Goal: Task Accomplishment & Management: Manage account settings

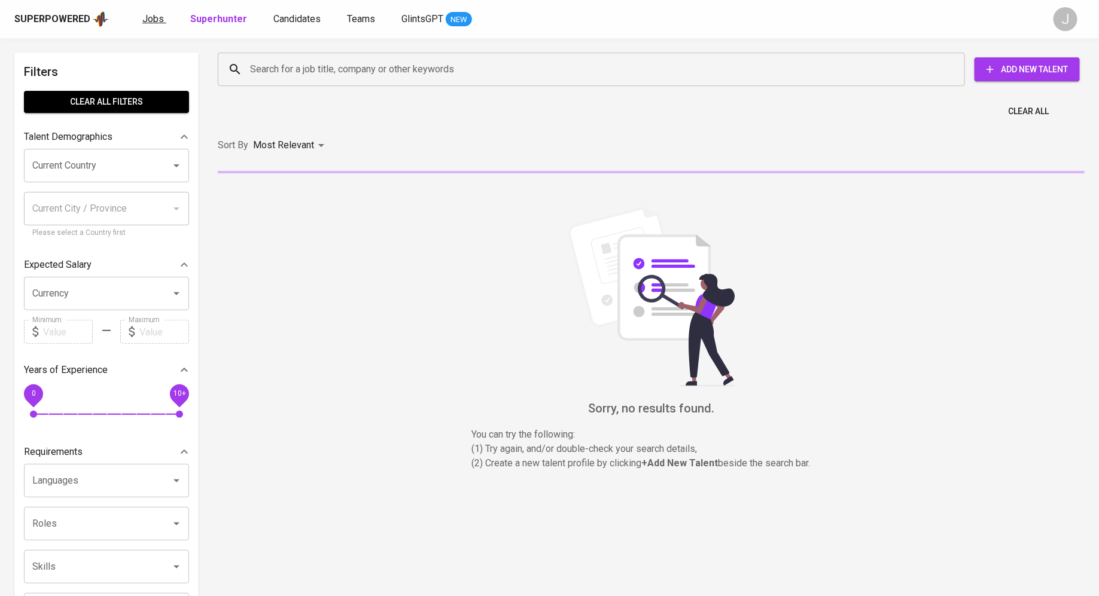
click at [150, 19] on span "Jobs" at bounding box center [153, 18] width 22 height 11
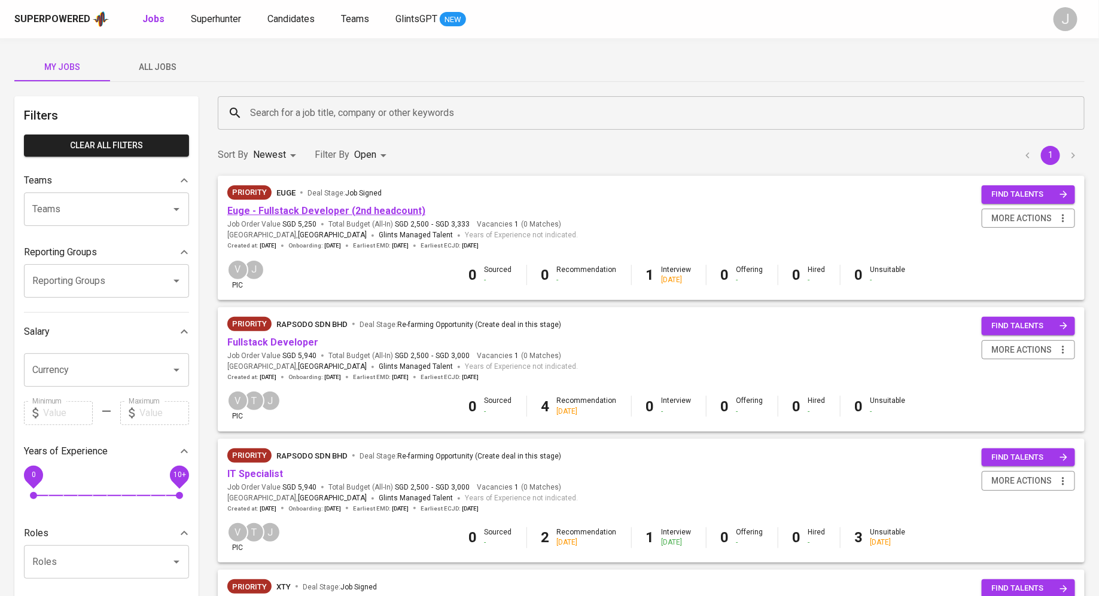
click at [335, 212] on link "Euge - Fullstack Developer (2nd headcount)" at bounding box center [326, 210] width 198 height 11
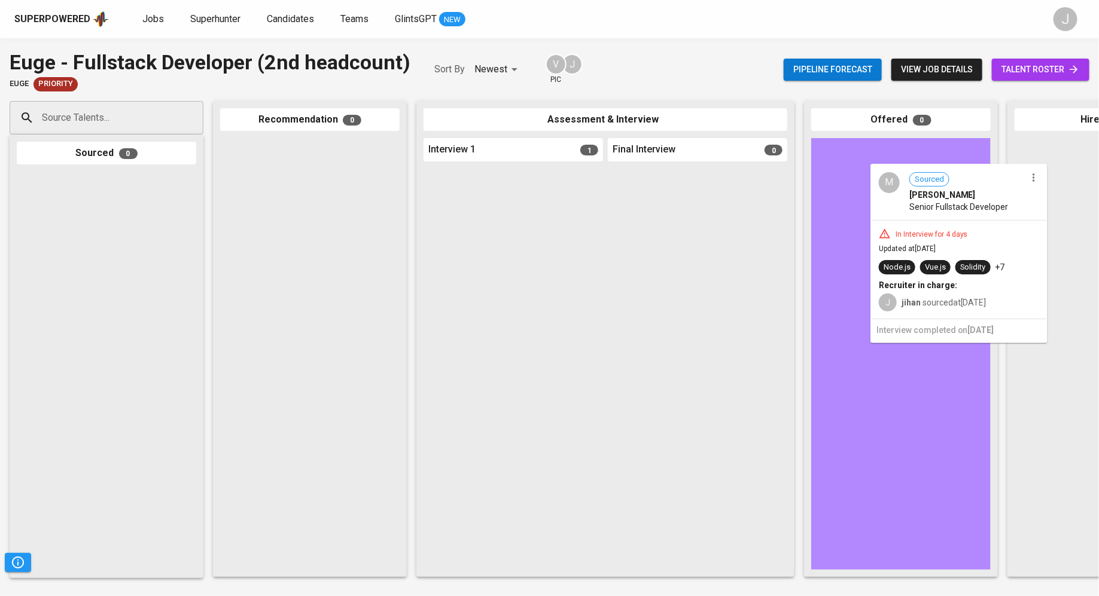
drag, startPoint x: 574, startPoint y: 226, endPoint x: 964, endPoint y: 220, distance: 390.0
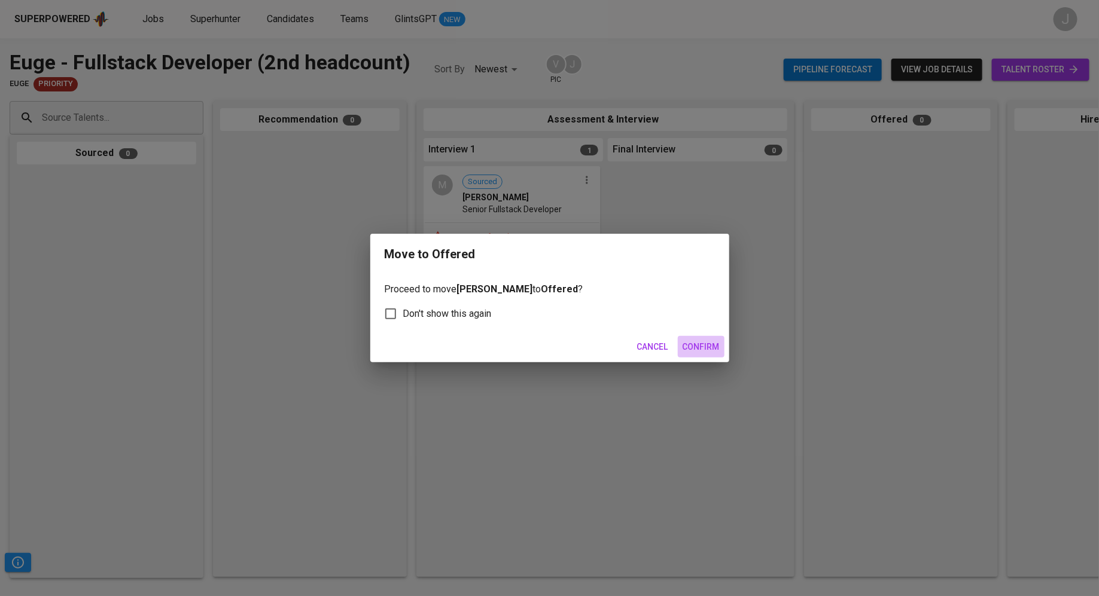
click at [697, 347] on span "Confirm" at bounding box center [700, 347] width 37 height 15
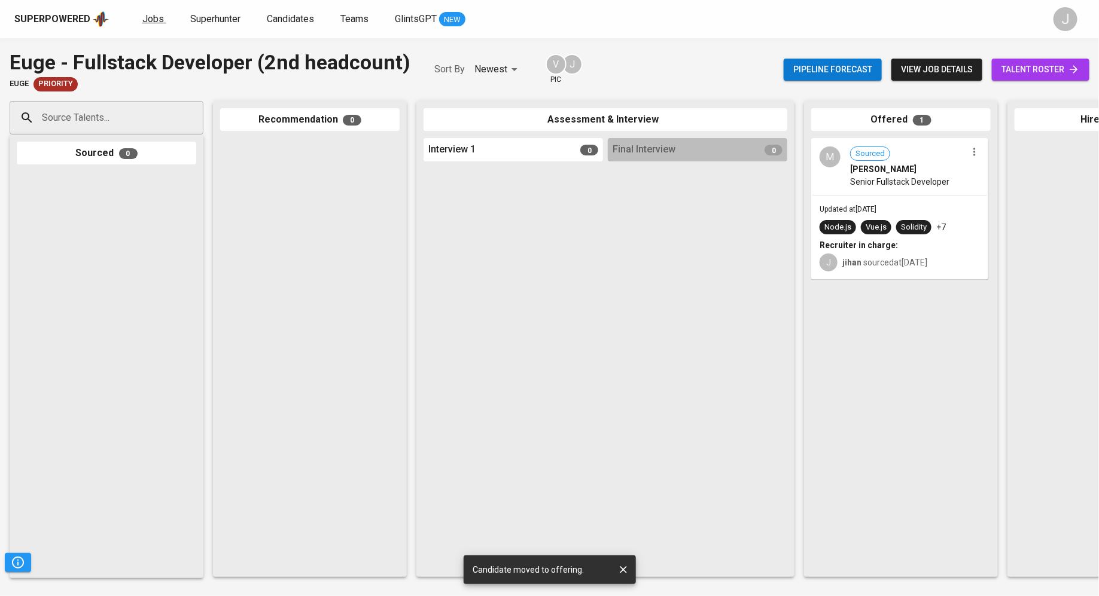
click at [145, 20] on span "Jobs" at bounding box center [153, 18] width 22 height 11
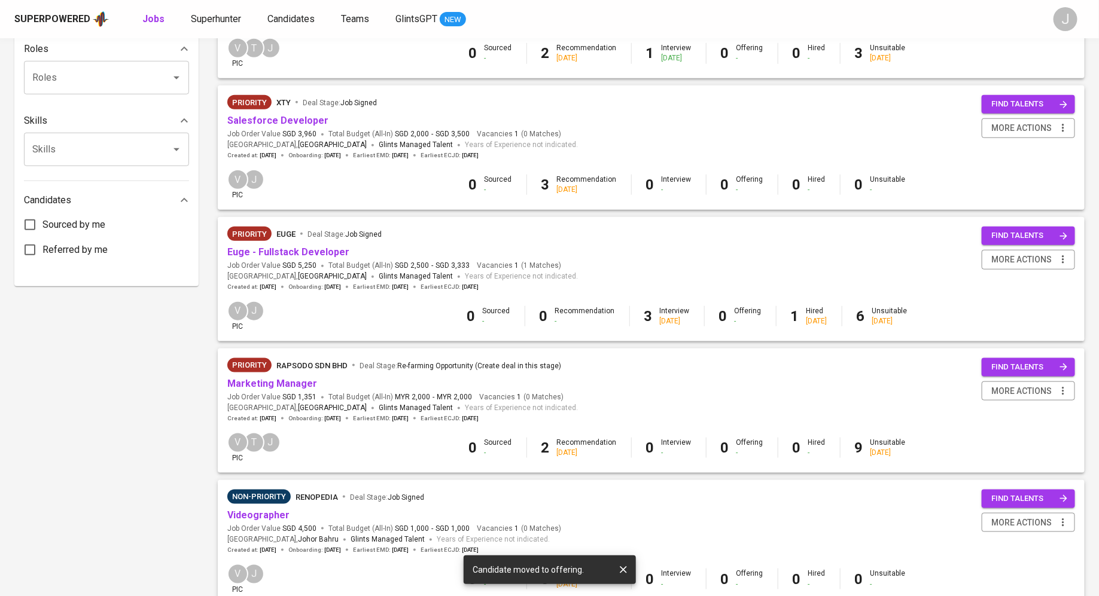
scroll to position [490, 0]
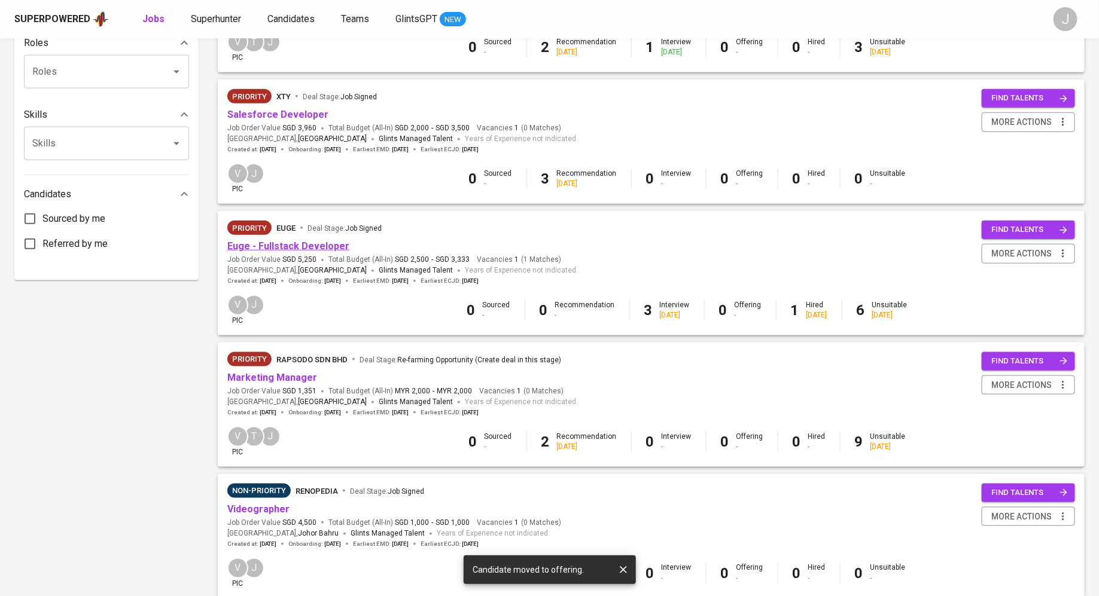
click at [295, 243] on link "Euge - Fullstack Developer" at bounding box center [288, 245] width 122 height 11
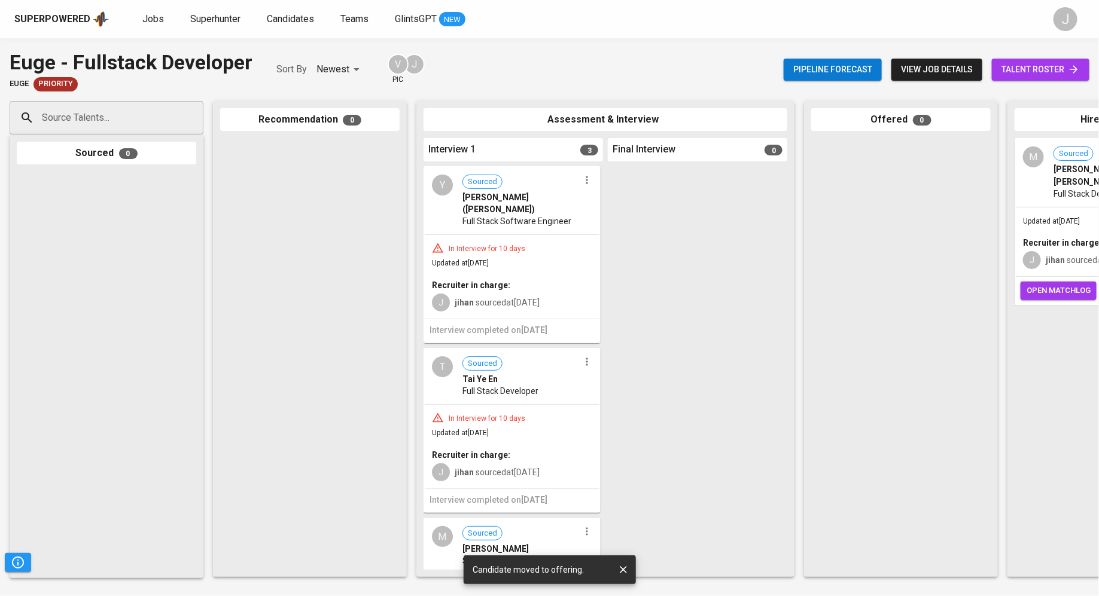
click at [489, 259] on span "Updated at Sep 25, 2025" at bounding box center [460, 263] width 57 height 8
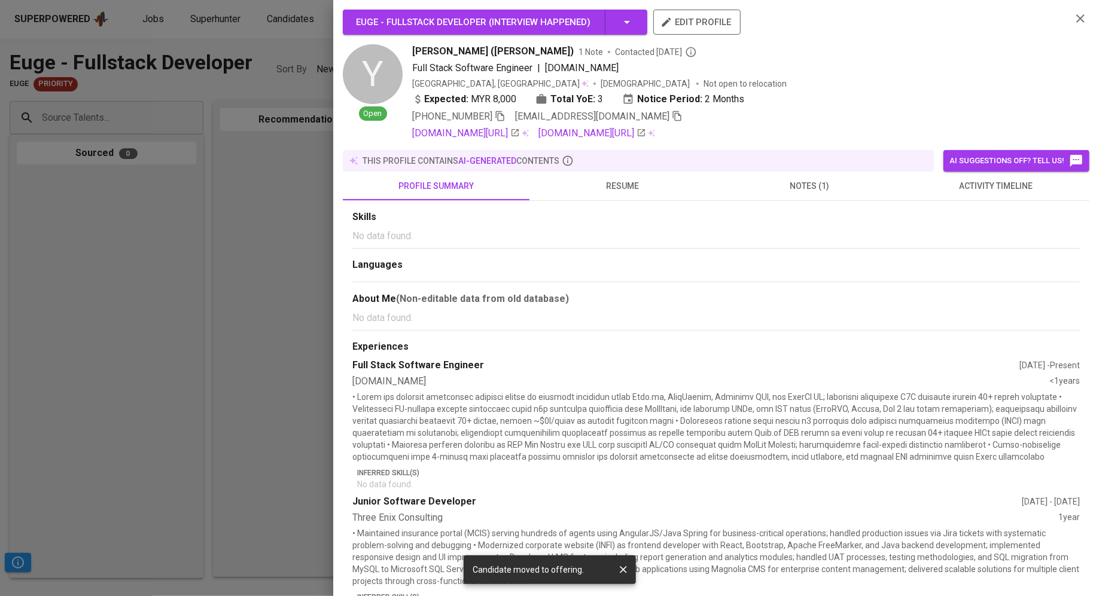
click at [297, 328] on div at bounding box center [549, 298] width 1099 height 596
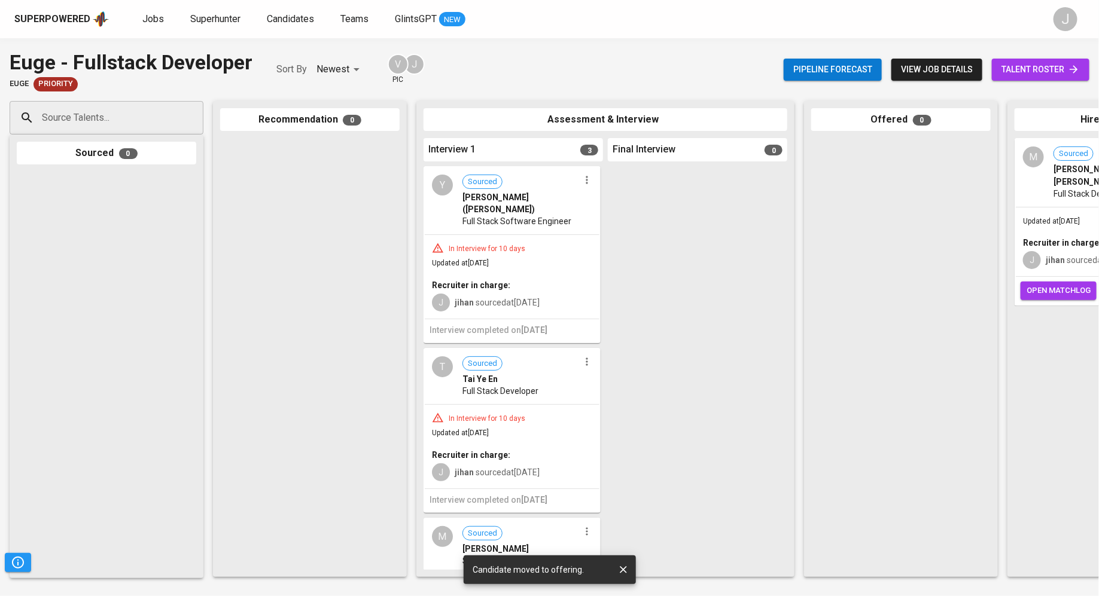
click at [1035, 66] on span "talent roster" at bounding box center [1040, 69] width 78 height 15
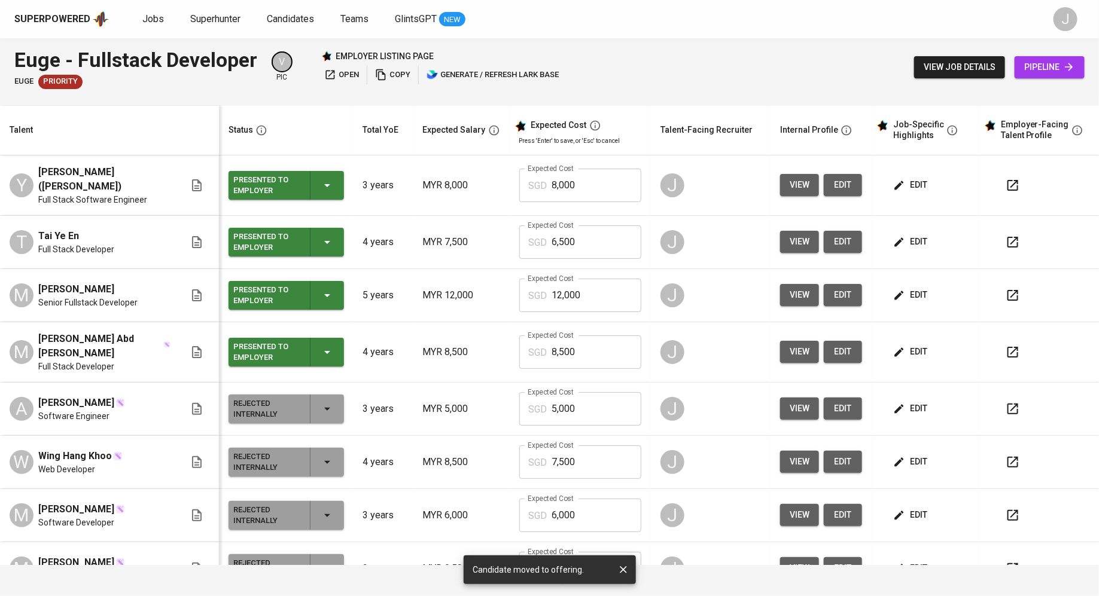
click at [1007, 185] on icon "button" at bounding box center [1012, 185] width 11 height 11
click at [780, 179] on button "view" at bounding box center [799, 185] width 39 height 22
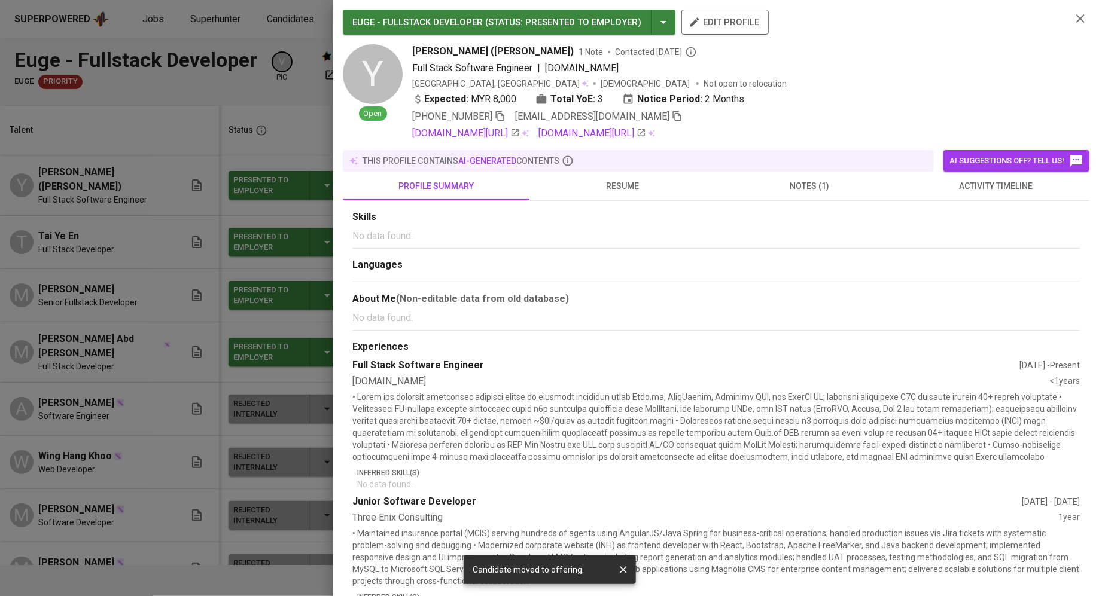
click at [807, 182] on span "notes (1)" at bounding box center [809, 186] width 172 height 15
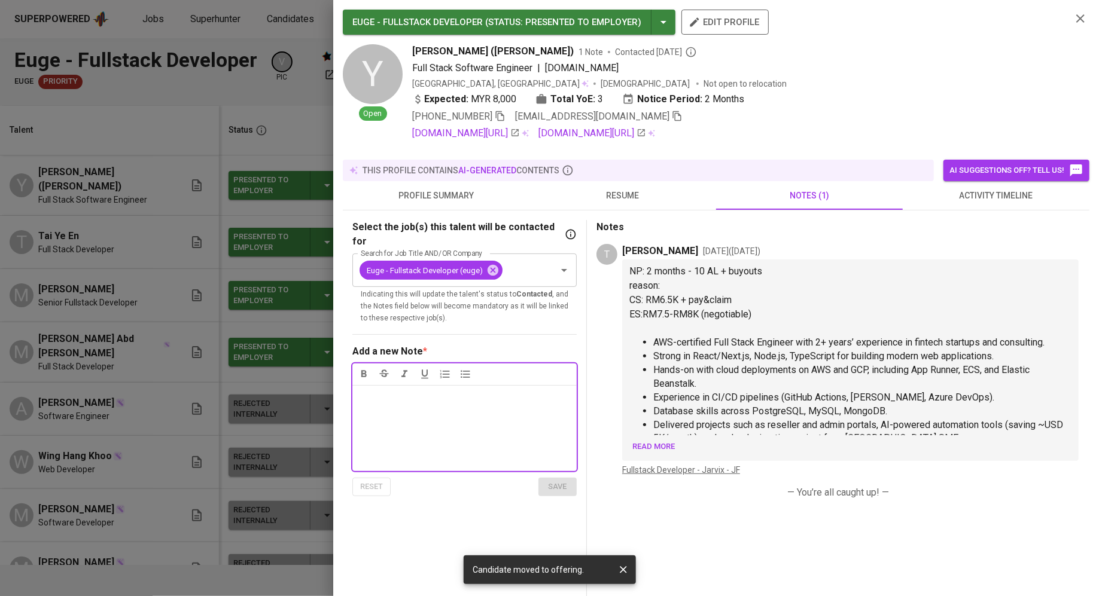
click at [679, 326] on p "﻿" at bounding box center [850, 329] width 442 height 14
click at [684, 344] on span "AWS-certified Full Stack Engineer with 2+ years’ experience in fintech startups…" at bounding box center [848, 342] width 391 height 11
click at [666, 350] on li "Strong in React/Next.js, Node.js, TypeScript for building modern web applicatio…" at bounding box center [862, 357] width 418 height 14
click at [676, 413] on span "Database skills across PostgreSQL, MySQL, MongoDB." at bounding box center [770, 410] width 234 height 11
click at [654, 447] on span "Read more" at bounding box center [653, 447] width 42 height 14
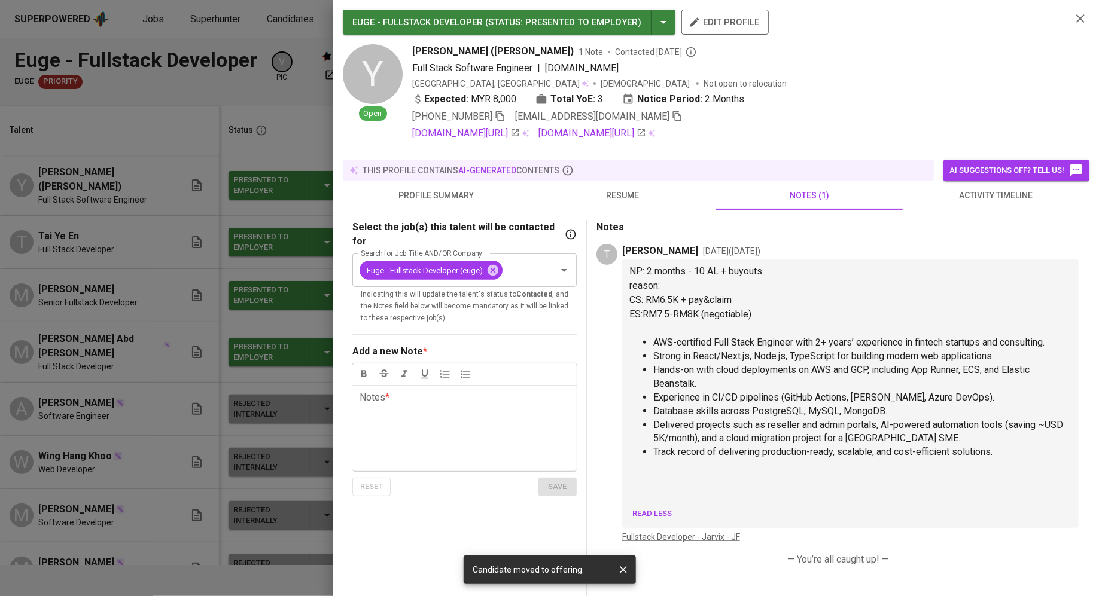
click at [617, 212] on div "Select the job(s) this talent will be contacted for Search for Job Title AND/OR…" at bounding box center [716, 514] width 746 height 606
click at [611, 204] on button "resume" at bounding box center [622, 195] width 187 height 29
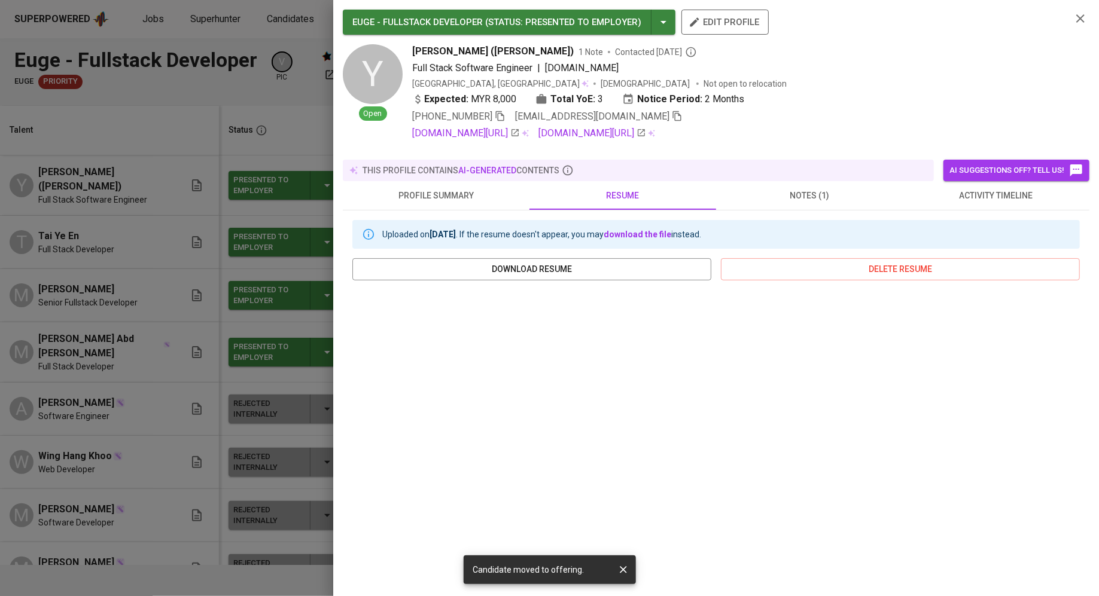
click at [841, 188] on span "notes (1)" at bounding box center [809, 195] width 172 height 15
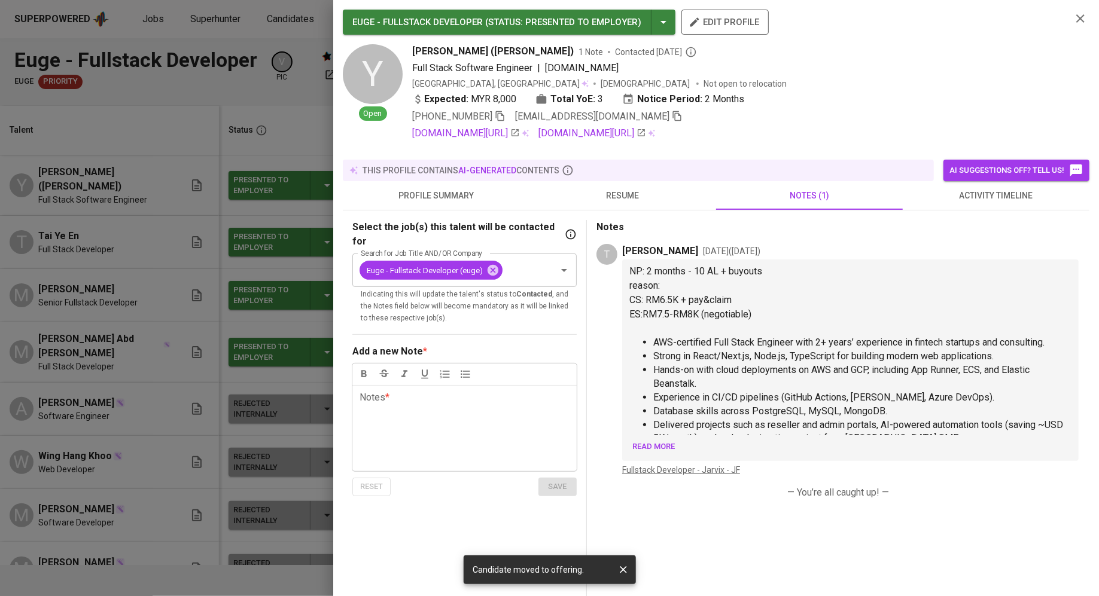
click at [1027, 227] on p "Notes" at bounding box center [837, 227] width 483 height 14
click at [1027, 199] on span "activity timeline" at bounding box center [996, 195] width 172 height 15
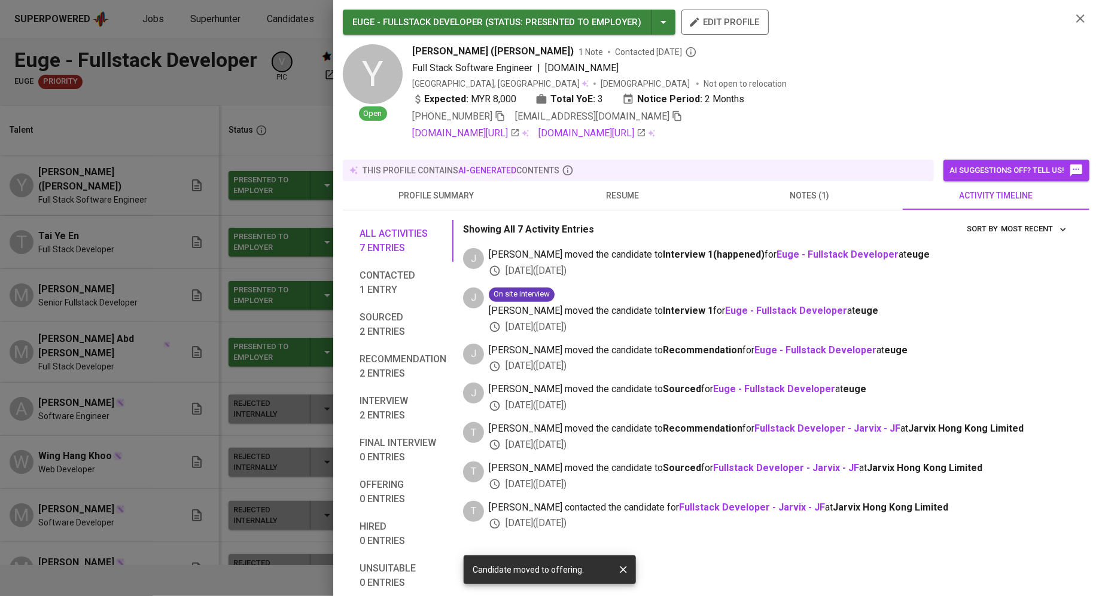
click at [244, 236] on div at bounding box center [549, 298] width 1099 height 596
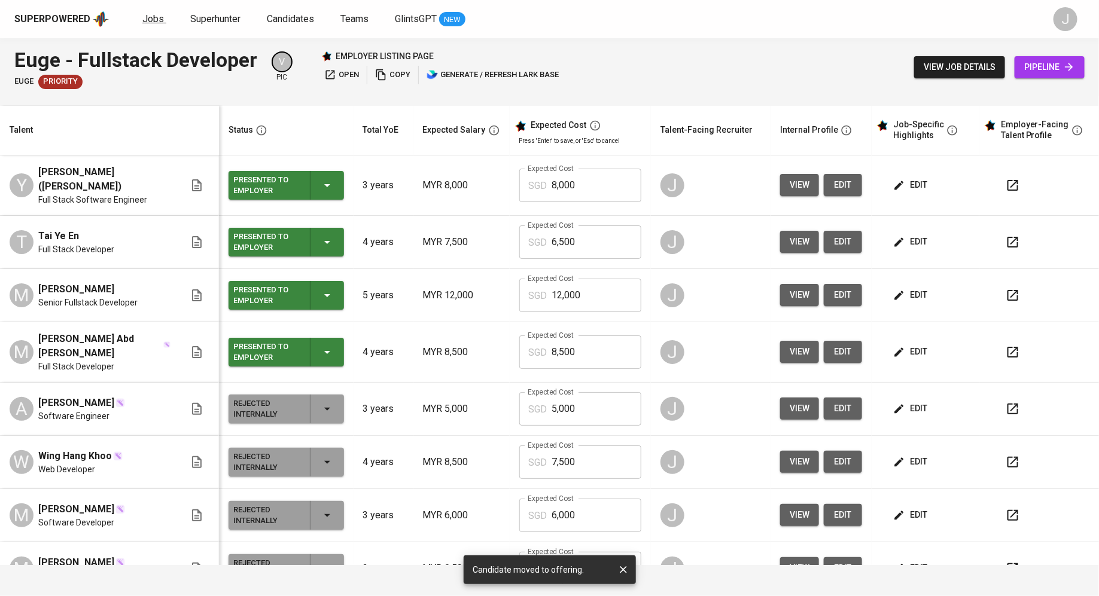
click at [152, 19] on span "Jobs" at bounding box center [153, 18] width 22 height 11
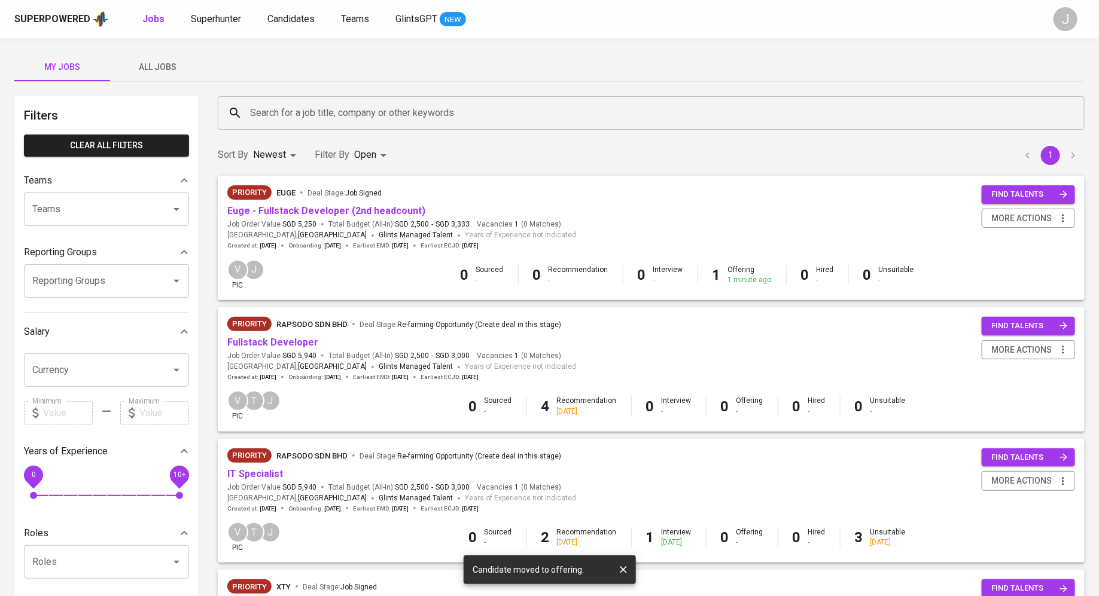
click at [162, 69] on span "All Jobs" at bounding box center [157, 67] width 81 height 15
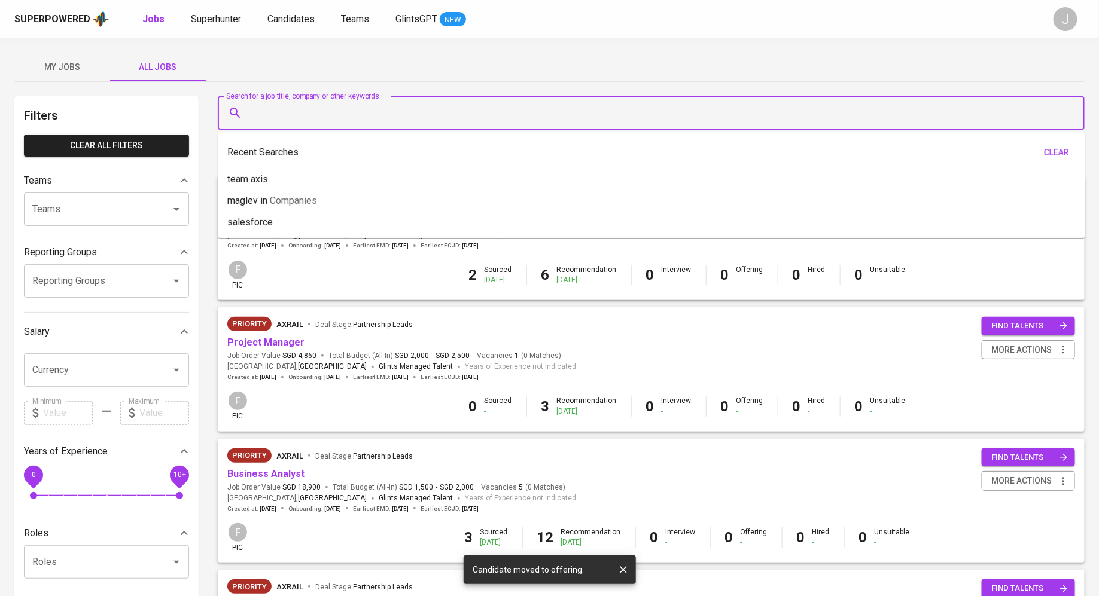
click at [320, 114] on input "Search for a job title, company or other keywords" at bounding box center [654, 113] width 814 height 23
click at [100, 212] on input "Teams" at bounding box center [89, 209] width 121 height 23
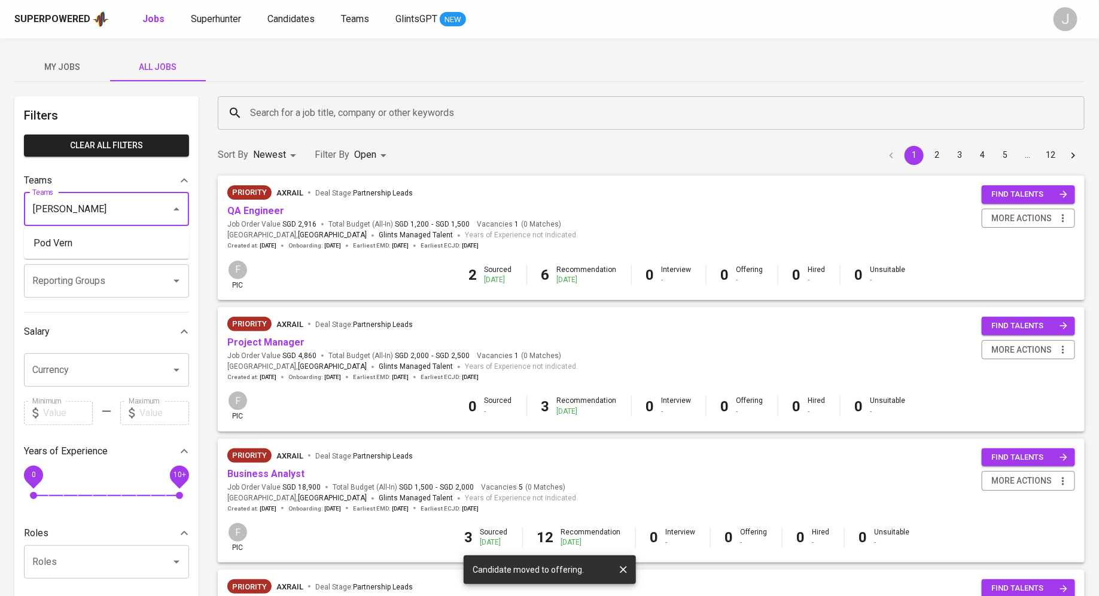
click at [98, 228] on ul "Pod Vern" at bounding box center [106, 243] width 165 height 31
click at [100, 236] on li "Pod Vern" at bounding box center [106, 244] width 165 height 22
type input "vern"
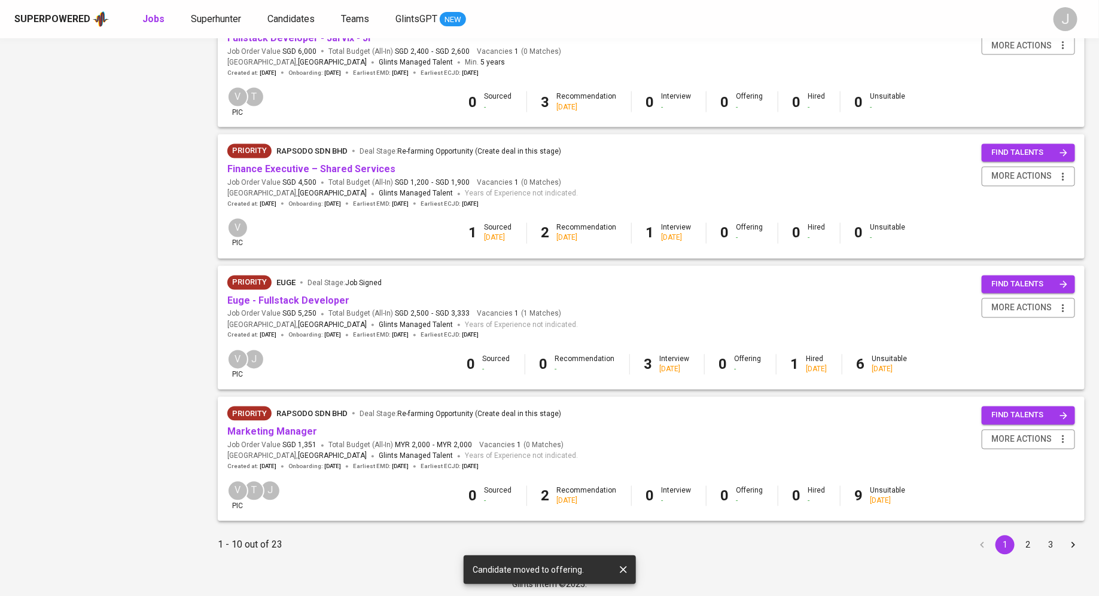
scroll to position [967, 0]
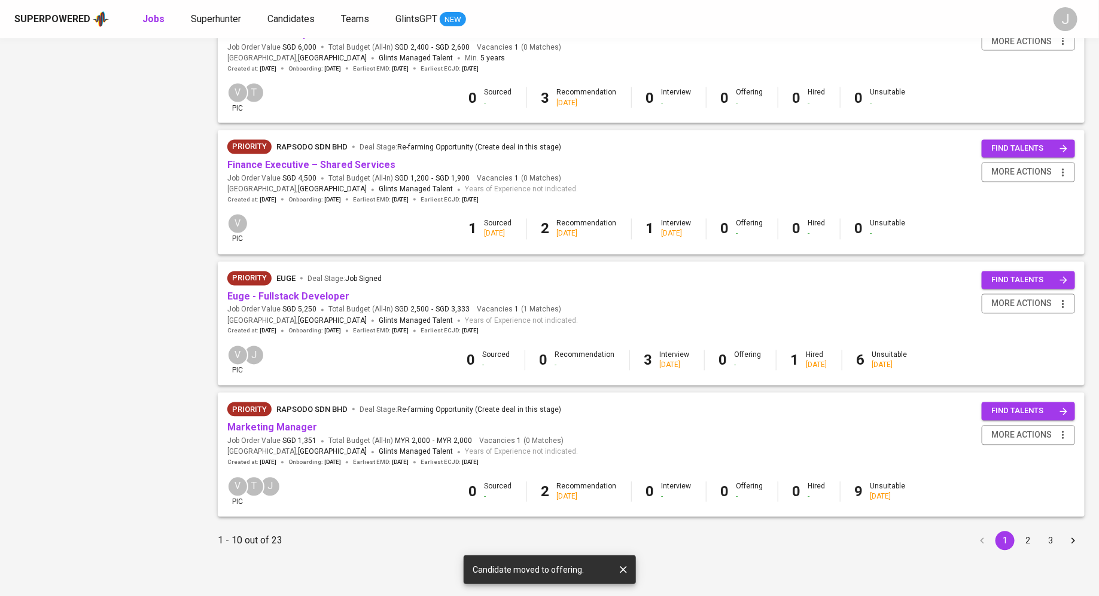
click at [1027, 537] on button "2" at bounding box center [1027, 541] width 19 height 19
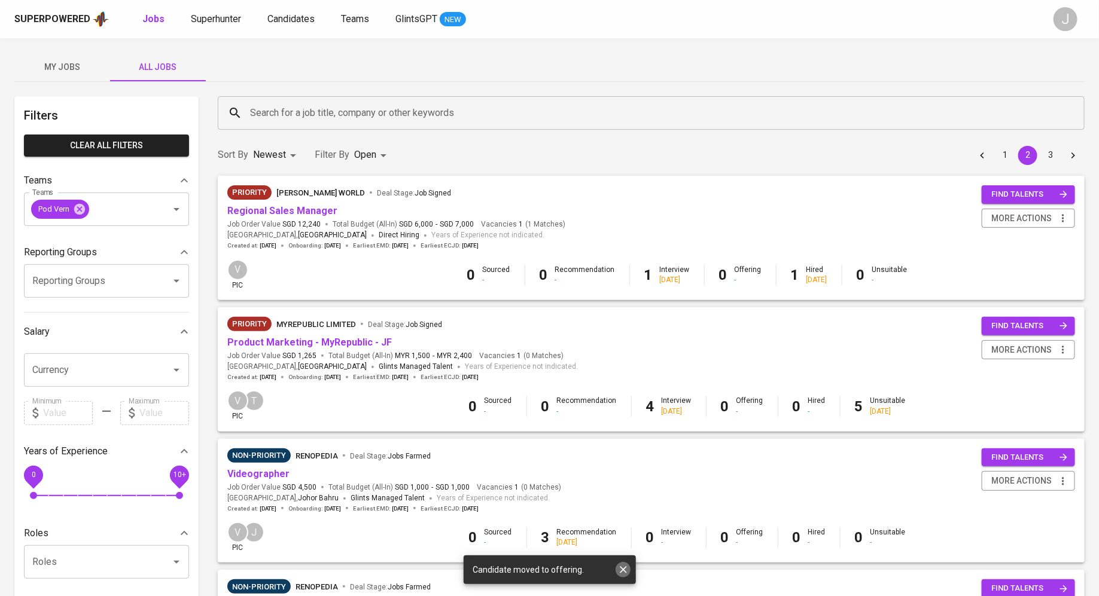
click at [627, 567] on icon "button" at bounding box center [623, 570] width 12 height 12
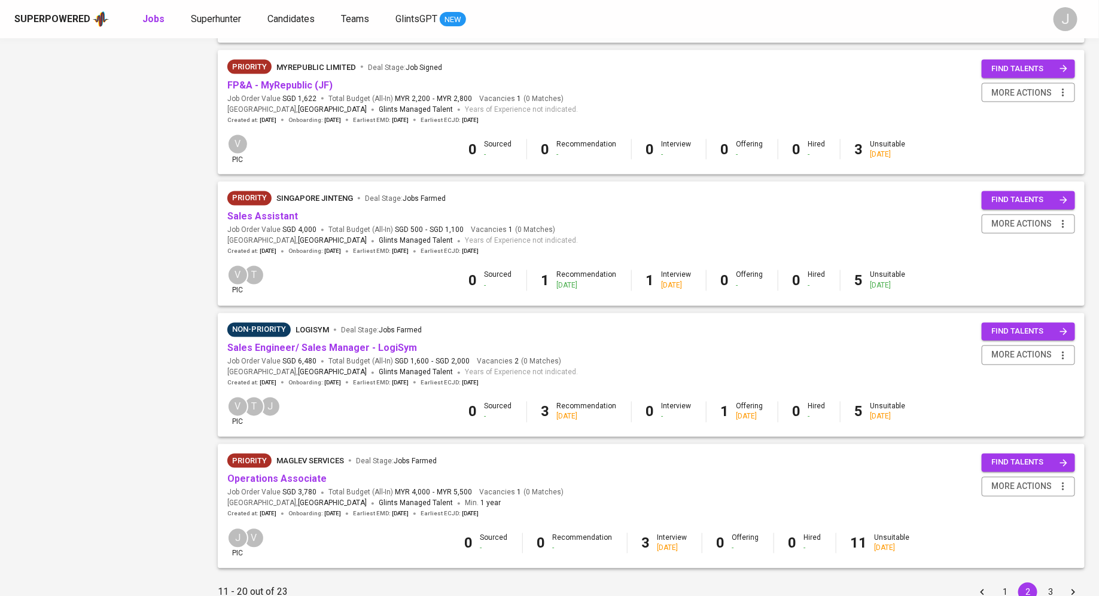
scroll to position [968, 0]
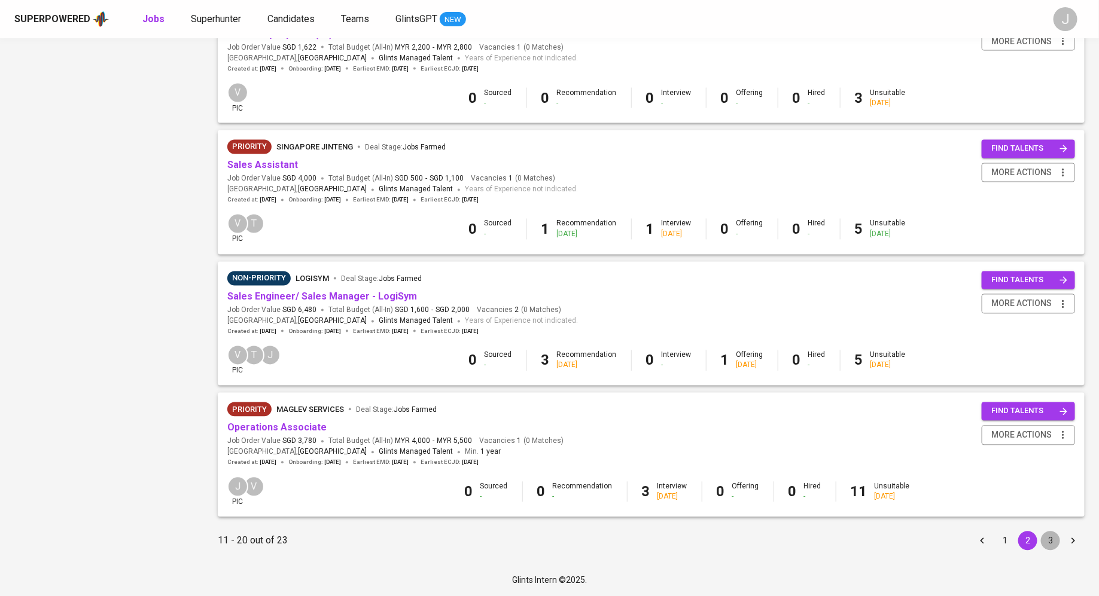
click at [1057, 542] on button "3" at bounding box center [1050, 541] width 19 height 19
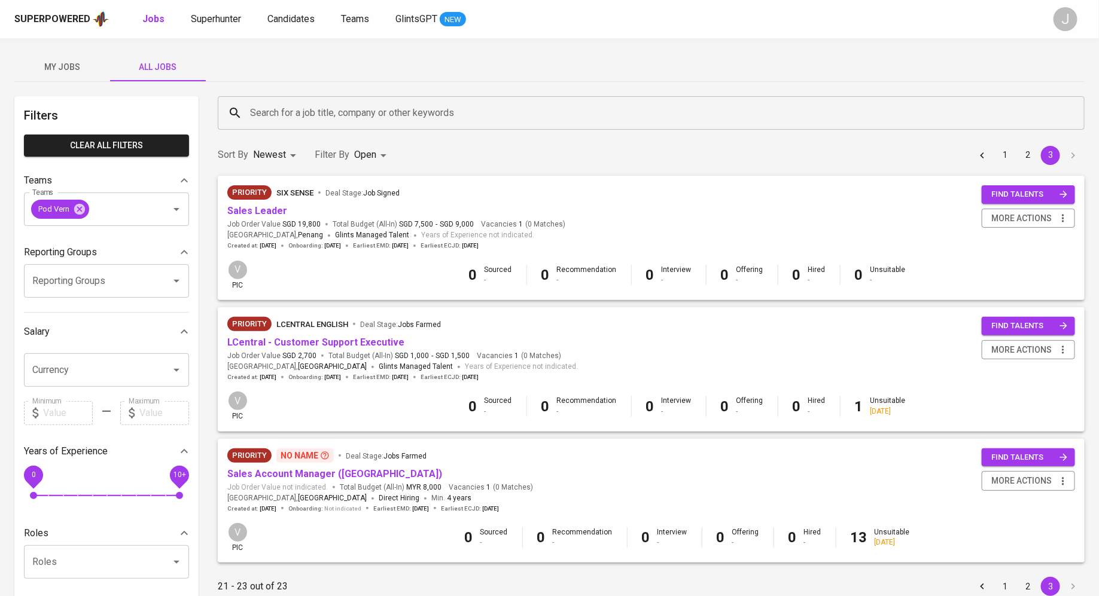
scroll to position [205, 0]
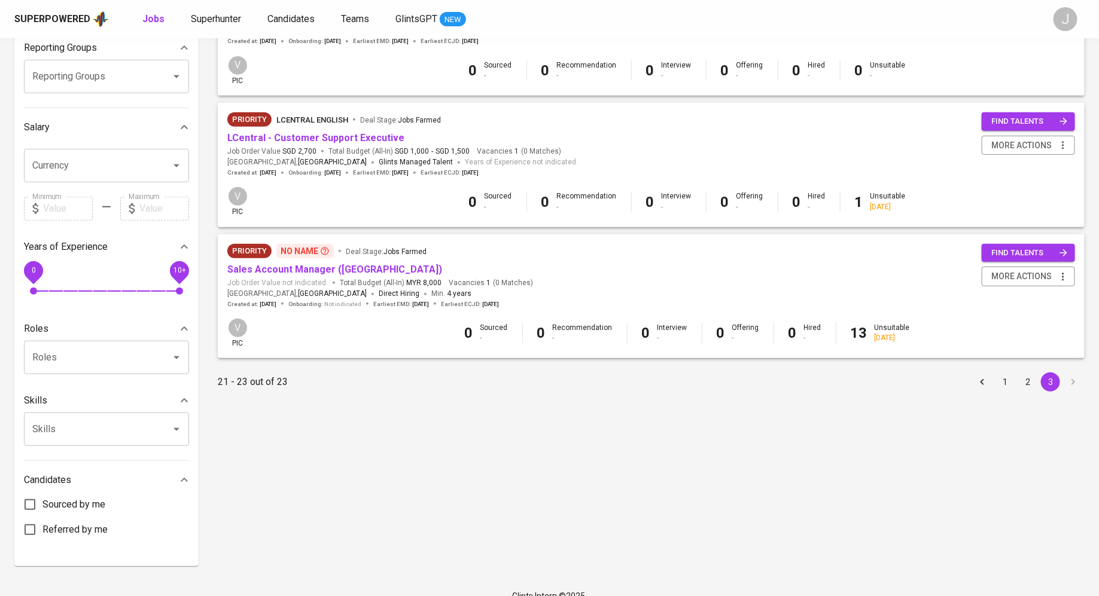
click at [1004, 383] on button "1" at bounding box center [1004, 382] width 19 height 19
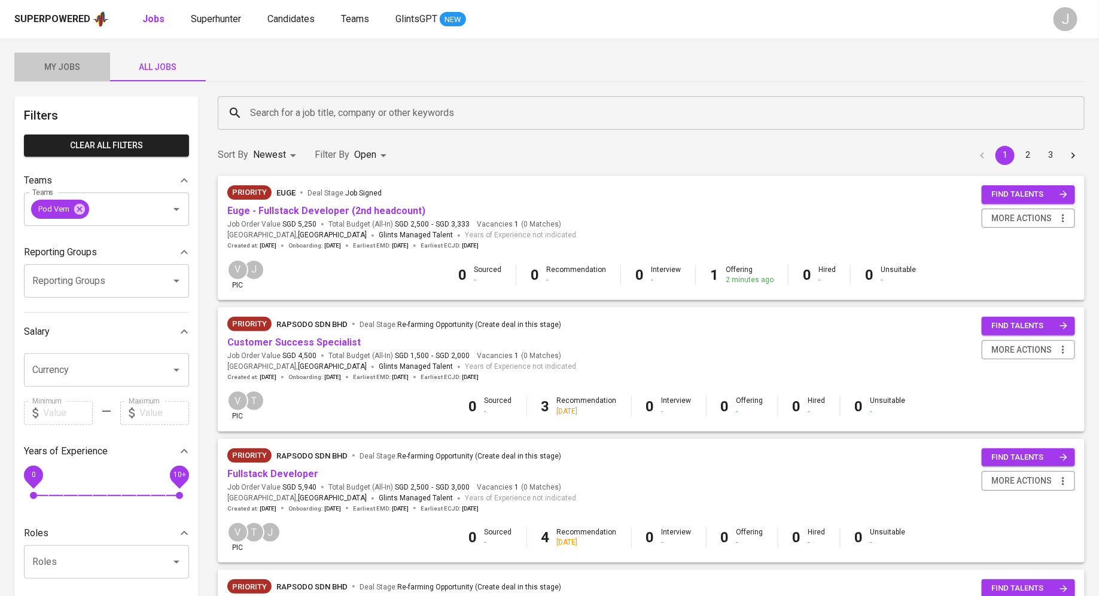
click at [48, 65] on span "My Jobs" at bounding box center [62, 67] width 81 height 15
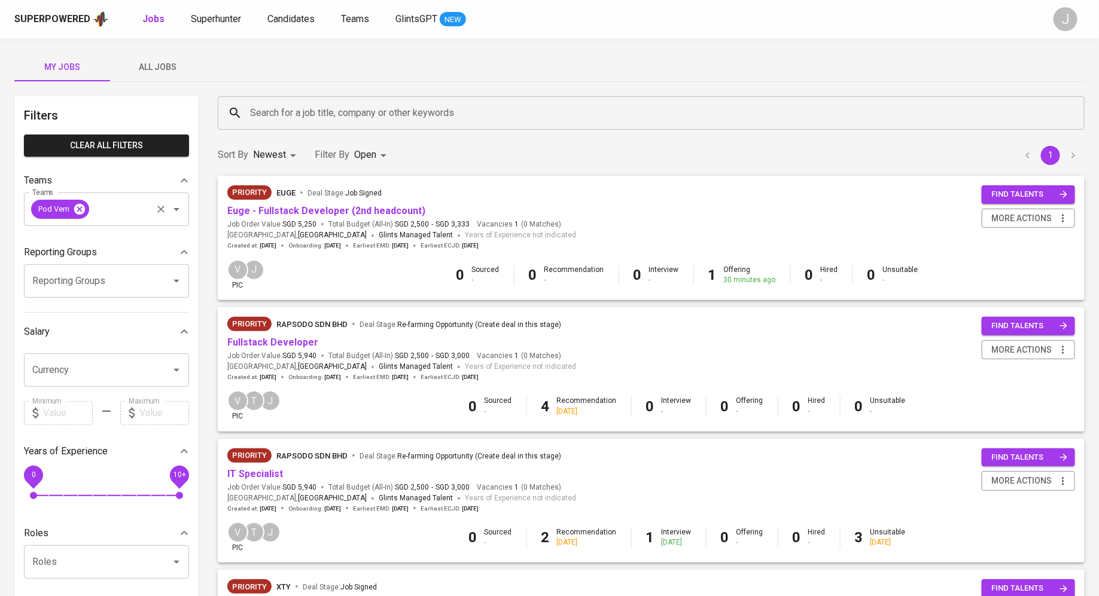
click at [78, 211] on icon at bounding box center [79, 208] width 11 height 11
click at [326, 203] on div "Priority euge Deal Stage : Job Signed" at bounding box center [402, 194] width 350 height 19
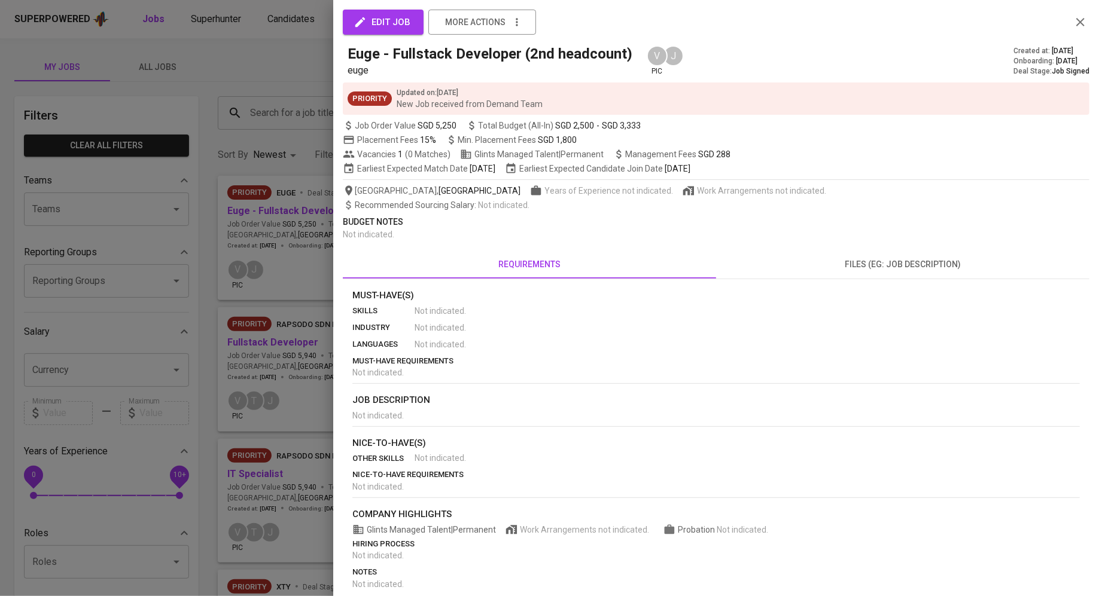
click at [339, 211] on div "edit job more actions Euge - Fullstack Developer (2nd headcount) euge V pic J C…" at bounding box center [716, 298] width 766 height 596
click at [276, 222] on div at bounding box center [549, 298] width 1099 height 596
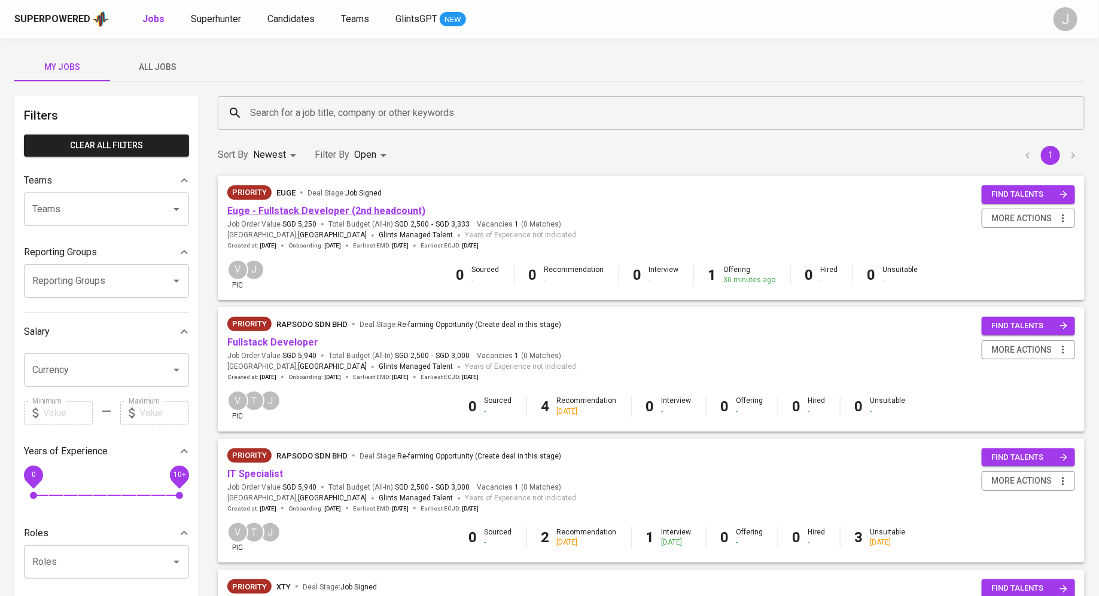
click at [300, 212] on link "Euge - Fullstack Developer (2nd headcount)" at bounding box center [326, 210] width 198 height 11
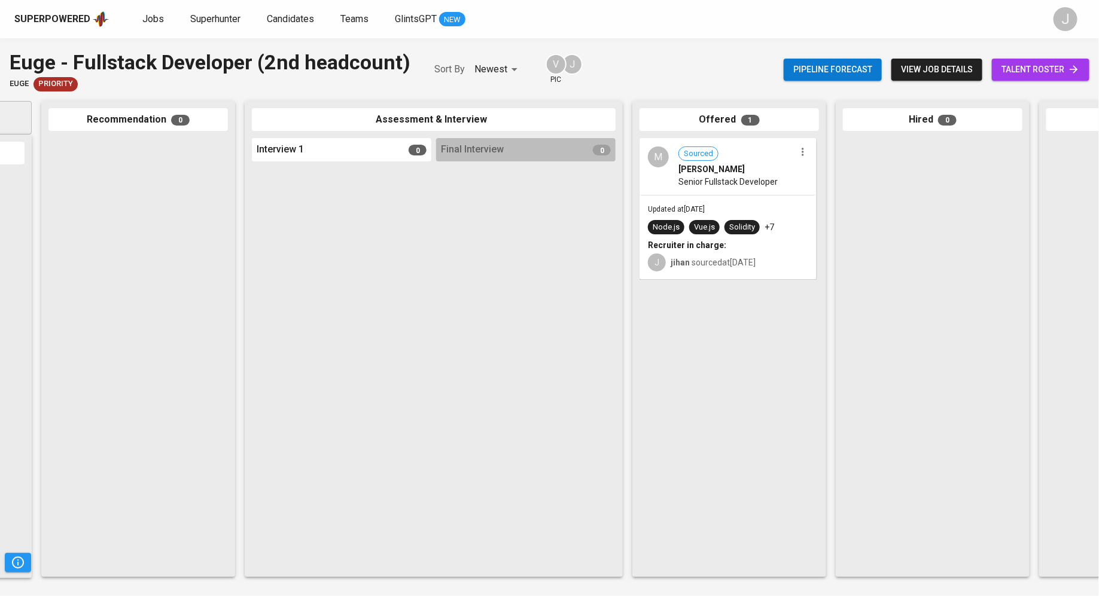
scroll to position [0, 325]
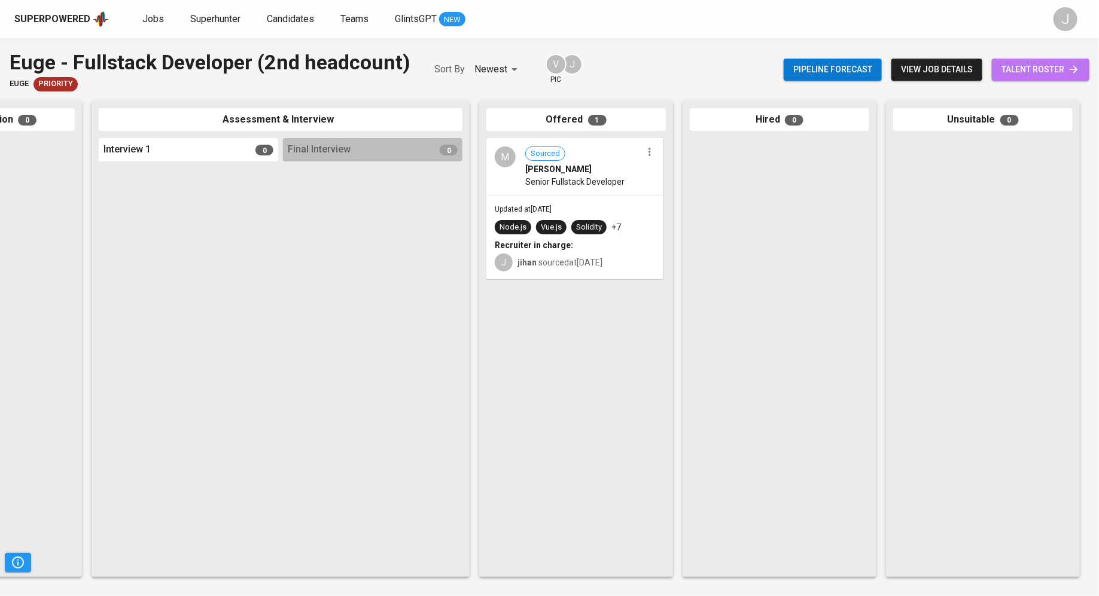
click at [1014, 72] on span "talent roster" at bounding box center [1040, 69] width 78 height 15
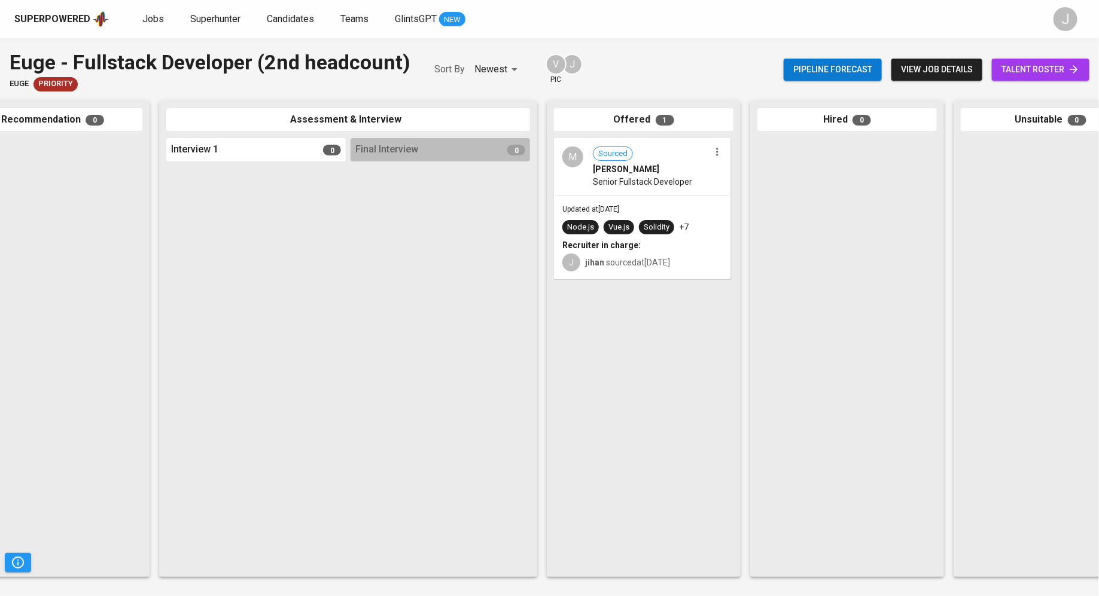
scroll to position [0, 325]
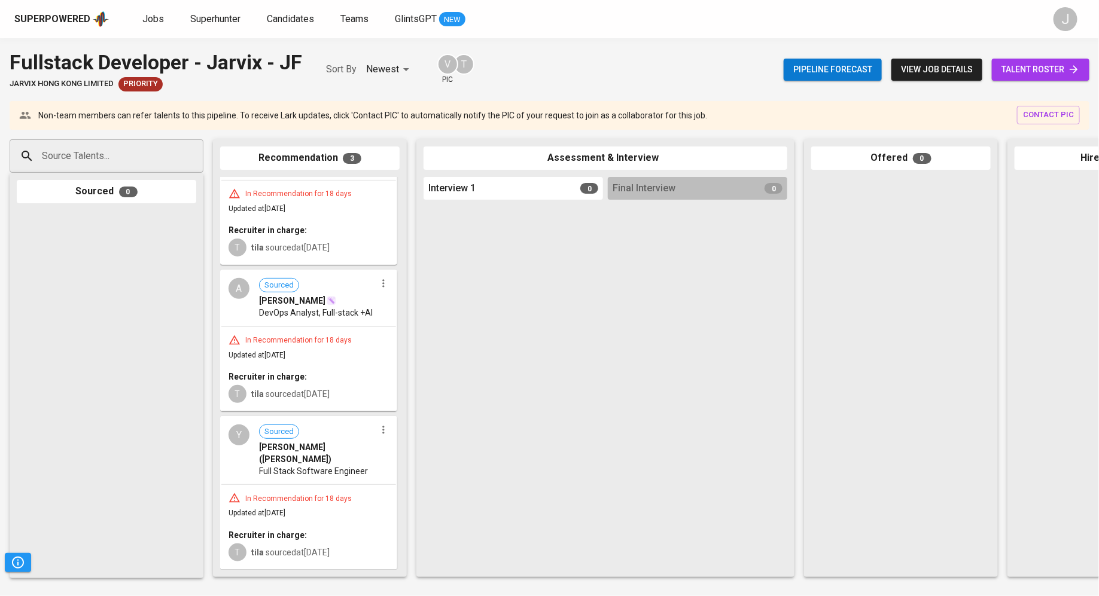
scroll to position [75, 0]
click at [328, 488] on div "In Recommendation for 18 days Updated at [DATE] Recruiter in charge: T tila sou…" at bounding box center [308, 527] width 175 height 84
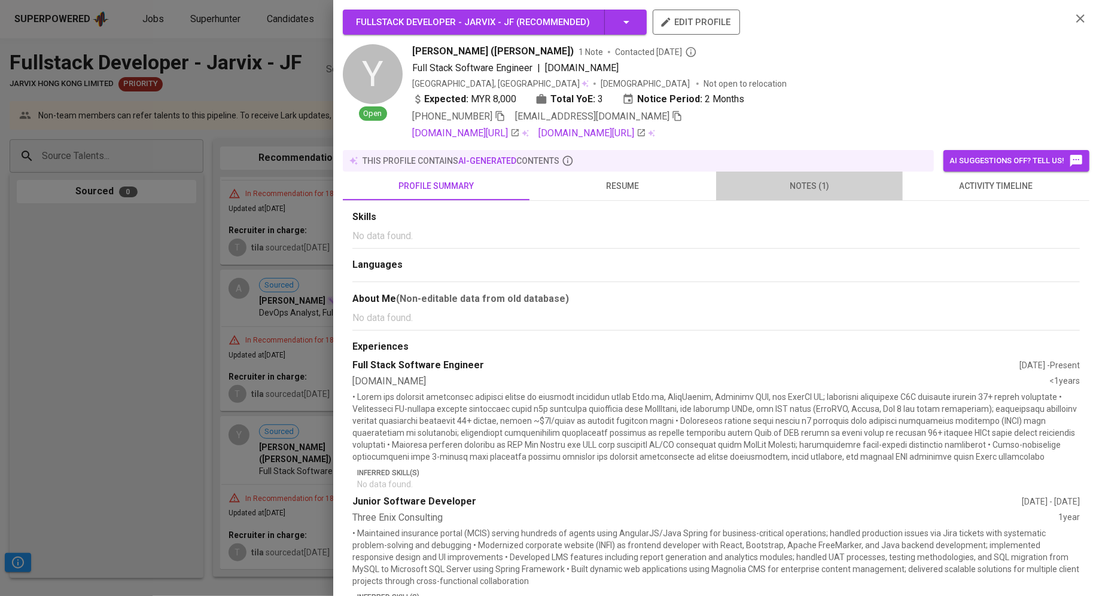
click at [767, 186] on span "notes (1)" at bounding box center [809, 186] width 172 height 15
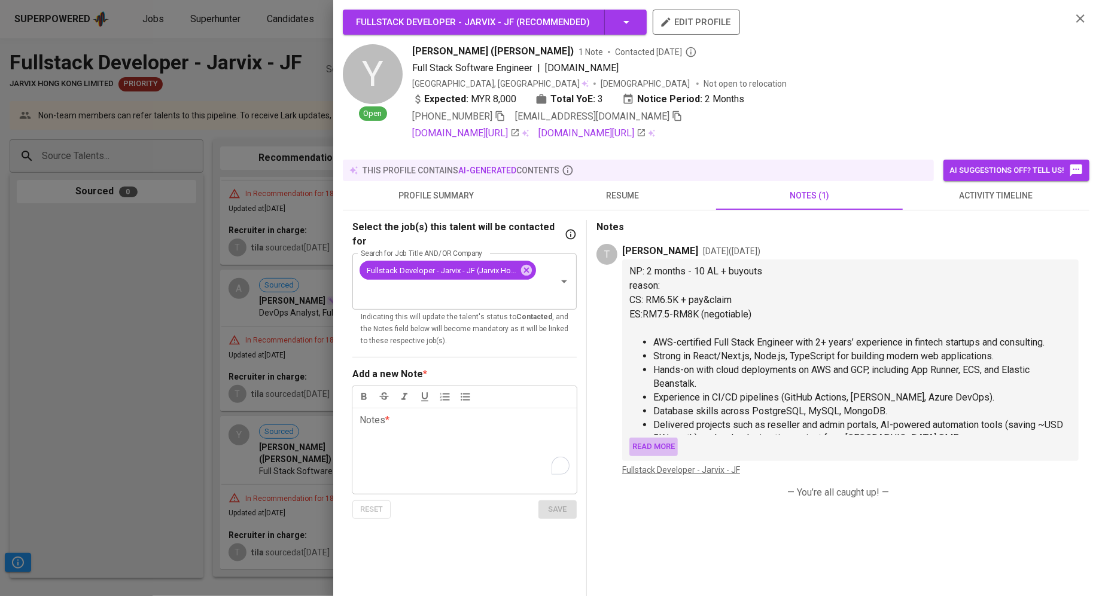
click at [654, 449] on span "Read more" at bounding box center [653, 447] width 42 height 14
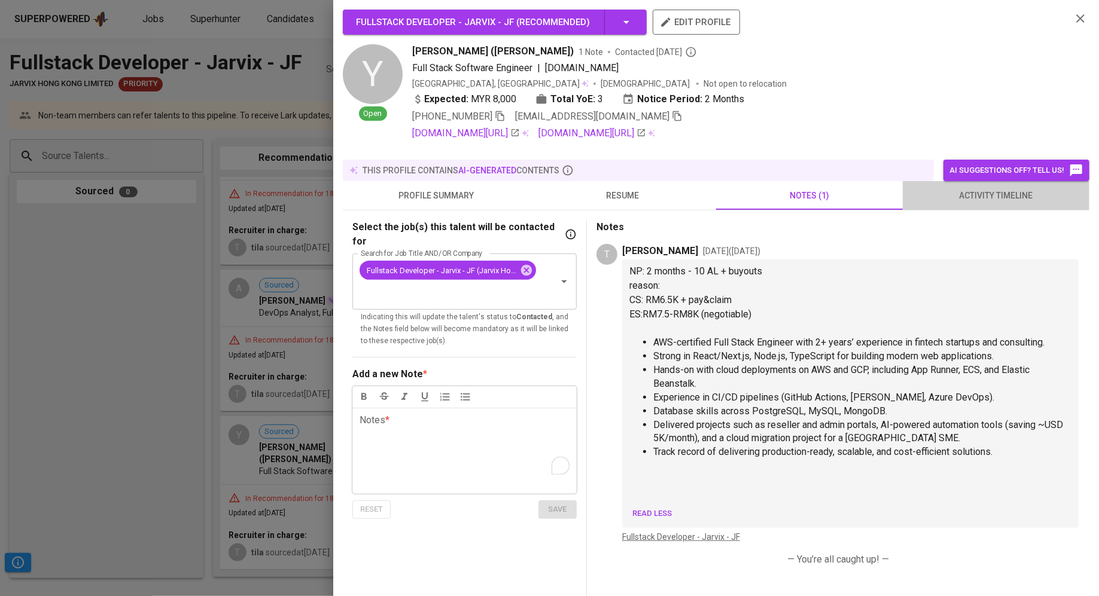
click at [956, 194] on span "activity timeline" at bounding box center [996, 195] width 172 height 15
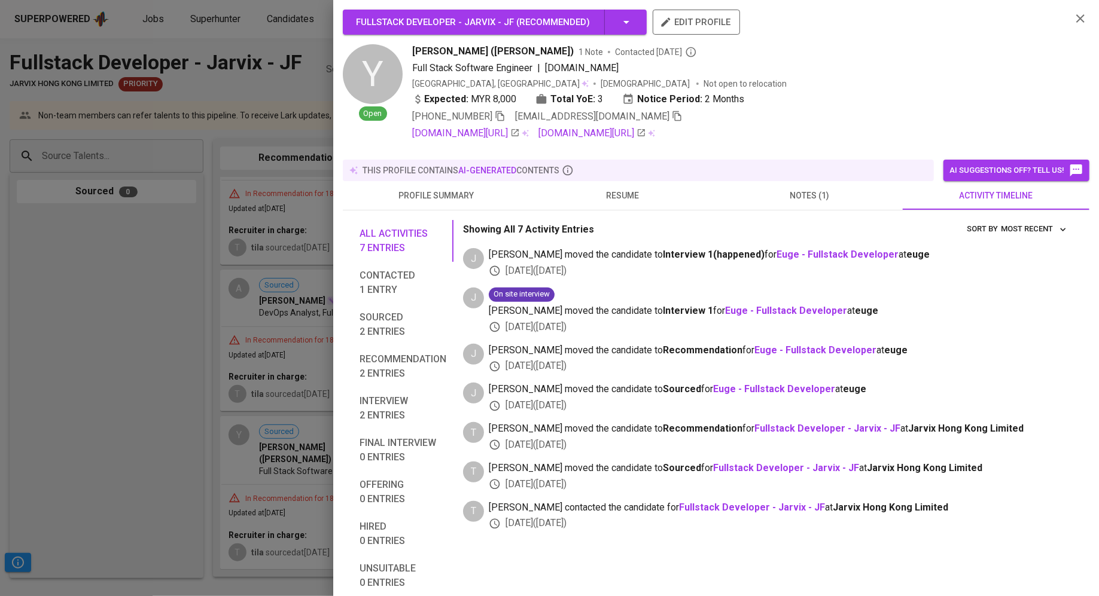
click at [57, 273] on div at bounding box center [549, 298] width 1099 height 596
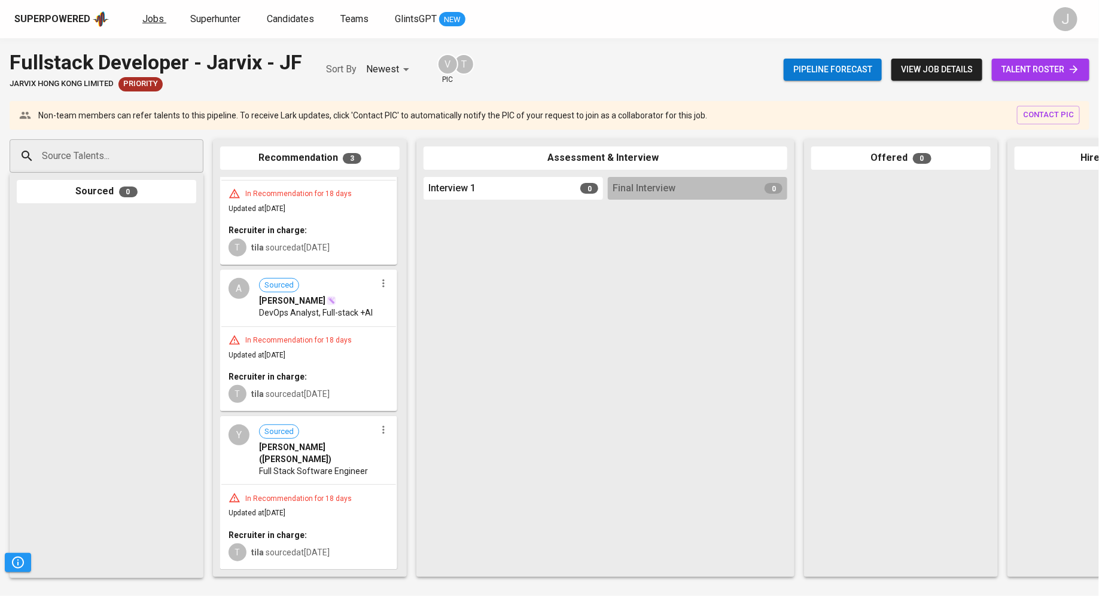
click at [158, 19] on span "Jobs" at bounding box center [153, 18] width 22 height 11
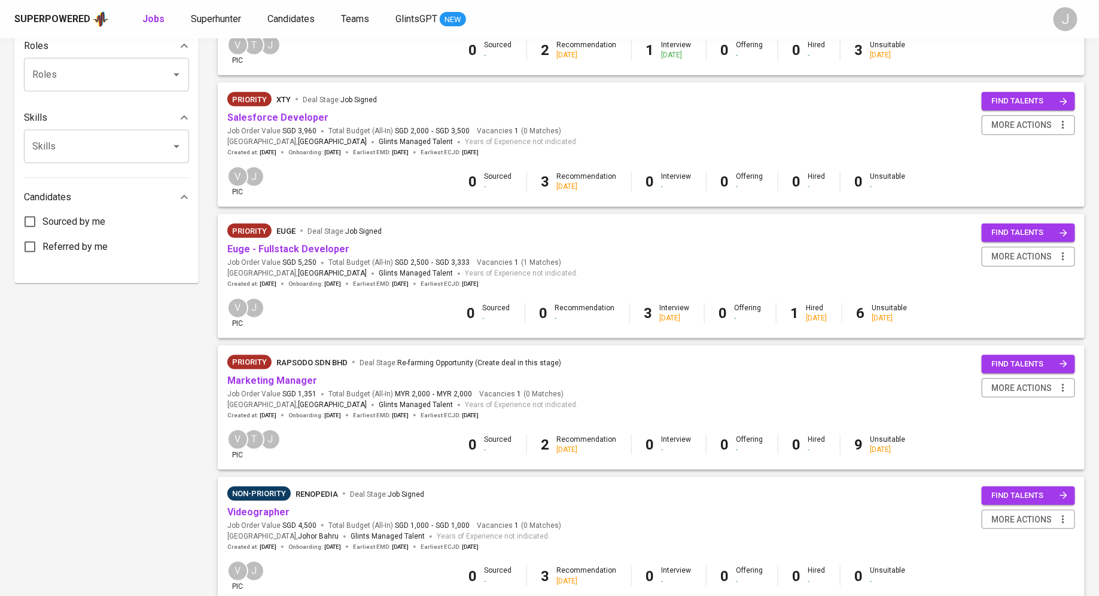
scroll to position [513, 0]
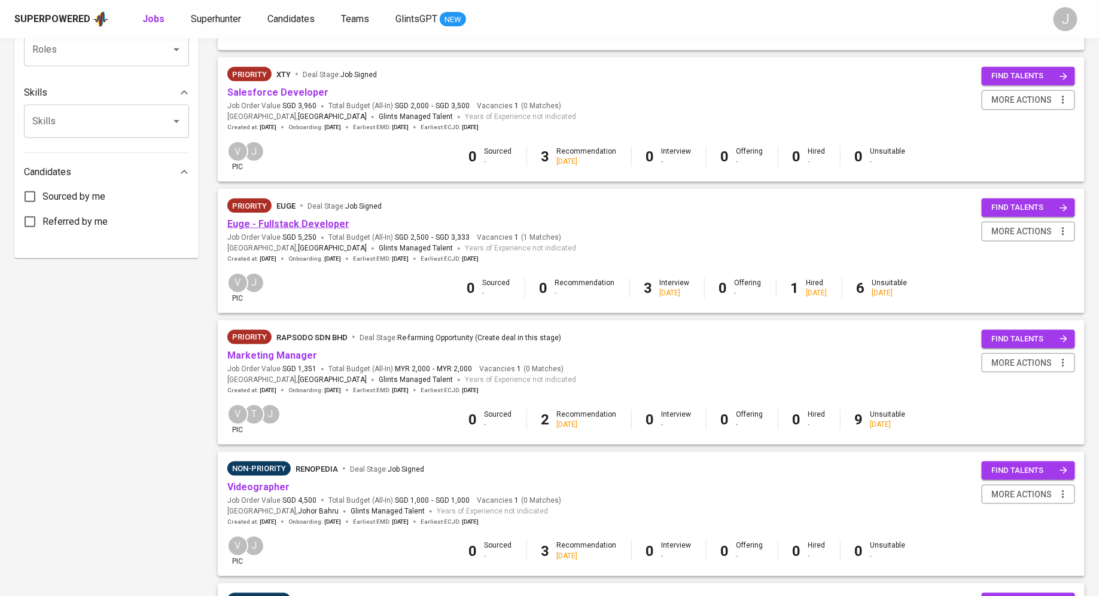
click at [283, 228] on link "Euge - Fullstack Developer" at bounding box center [288, 223] width 122 height 11
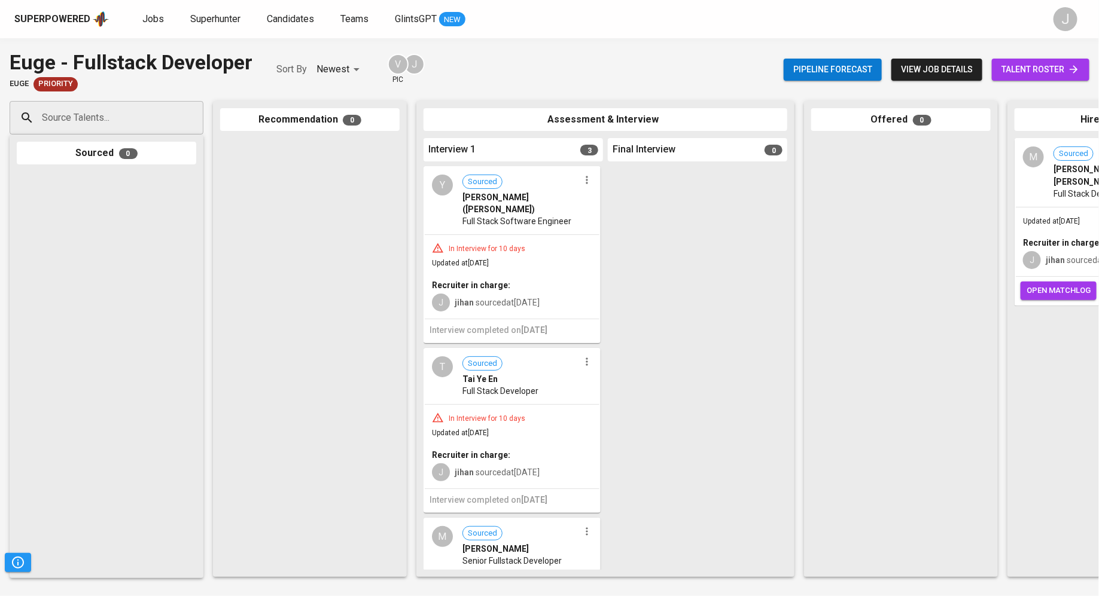
click at [499, 199] on span "[PERSON_NAME] ([PERSON_NAME])" at bounding box center [520, 203] width 117 height 24
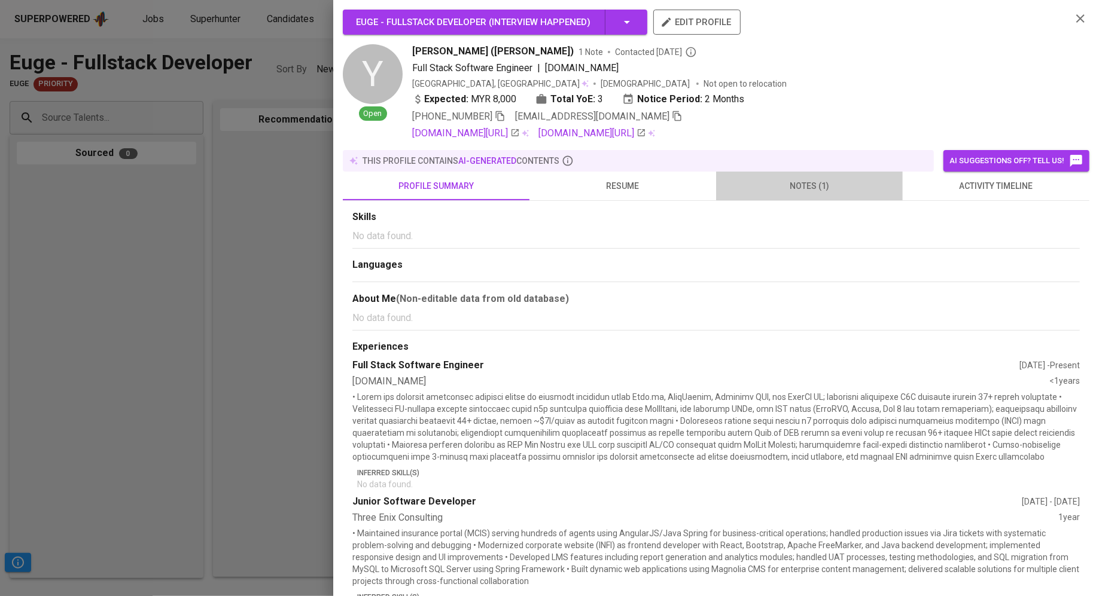
click at [824, 190] on span "notes (1)" at bounding box center [809, 186] width 172 height 15
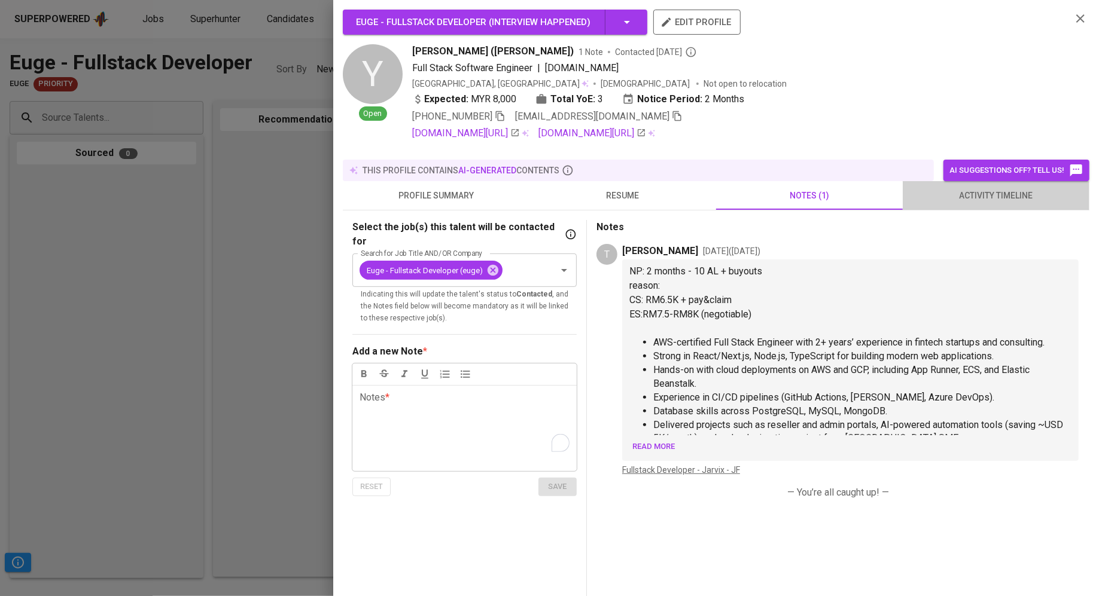
click at [972, 196] on span "activity timeline" at bounding box center [996, 195] width 172 height 15
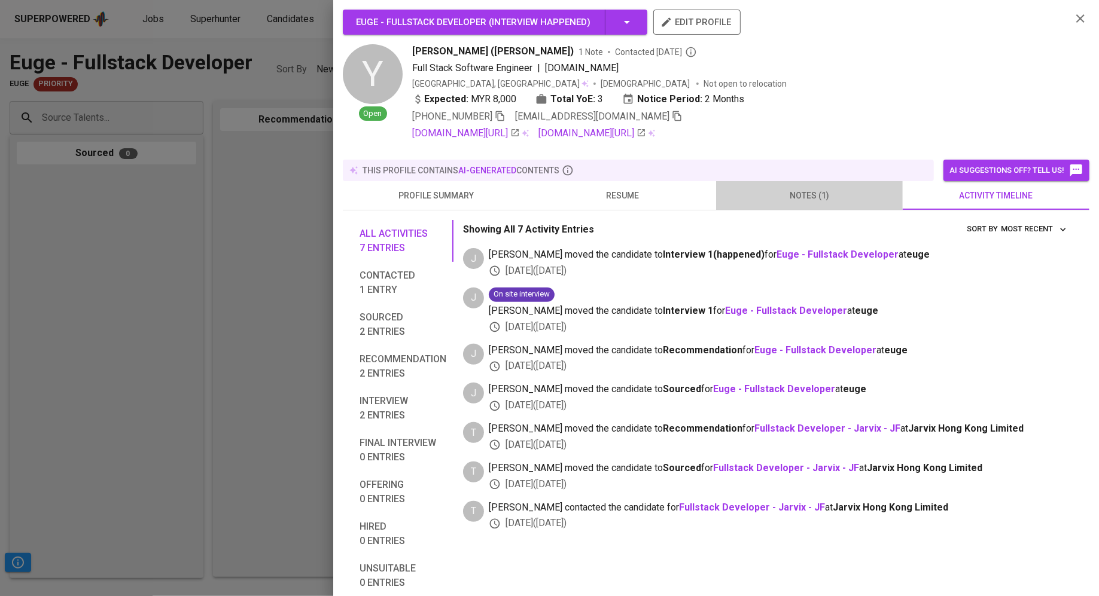
click at [833, 190] on span "notes (1)" at bounding box center [809, 195] width 172 height 15
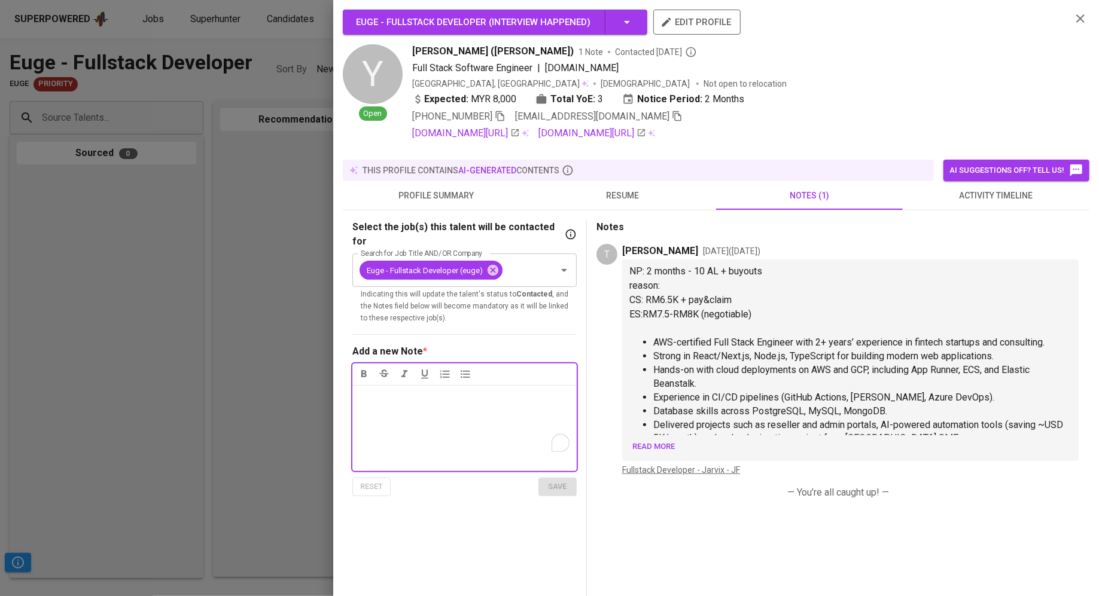
click at [158, 317] on div at bounding box center [549, 298] width 1099 height 596
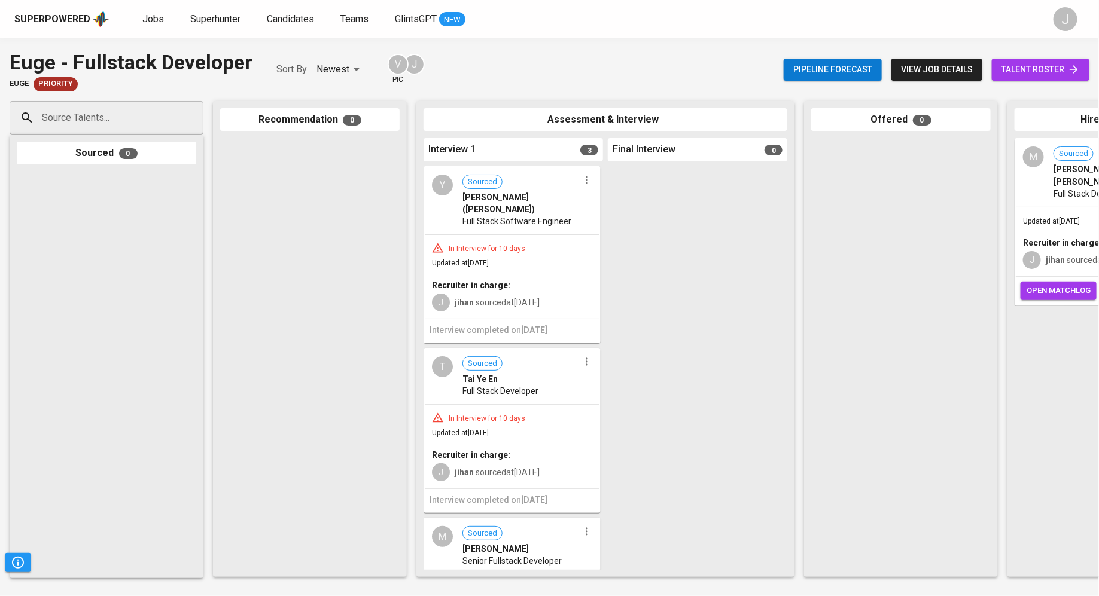
click at [1033, 66] on span "talent roster" at bounding box center [1040, 69] width 78 height 15
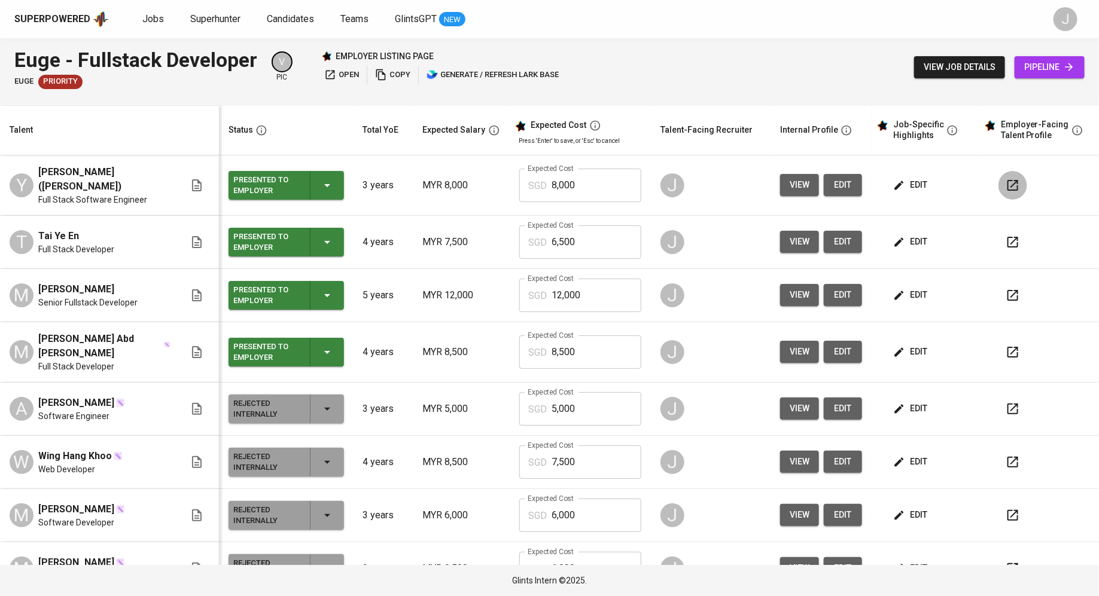
click at [1007, 182] on icon "button" at bounding box center [1012, 185] width 11 height 11
click at [1007, 180] on icon "button" at bounding box center [1012, 185] width 11 height 11
click at [897, 178] on span "edit" at bounding box center [911, 185] width 32 height 15
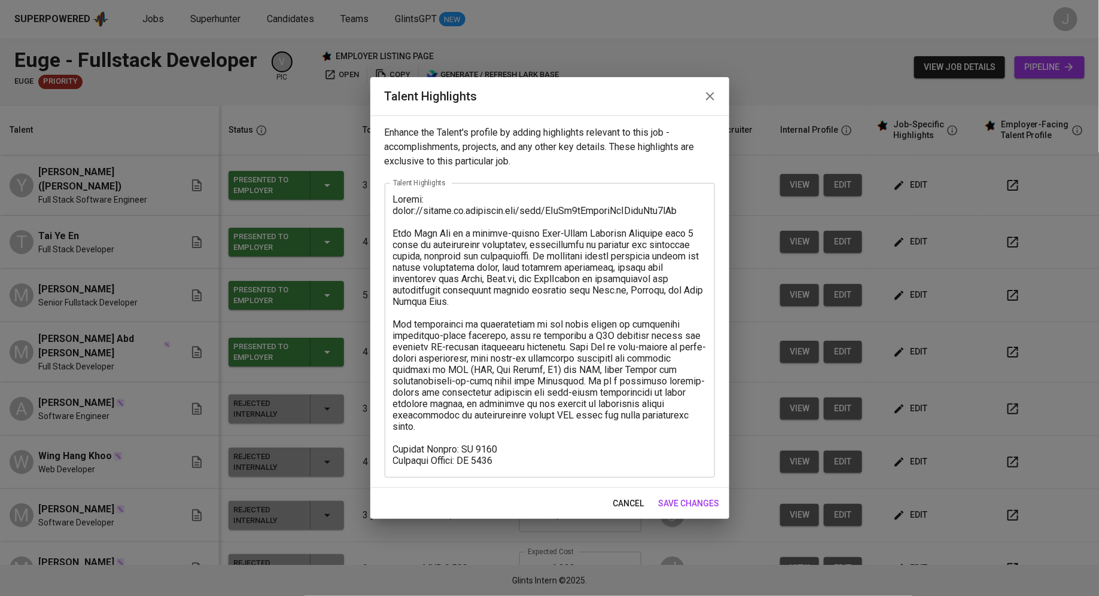
click at [511, 456] on textarea at bounding box center [549, 330] width 313 height 273
click at [712, 106] on button "button" at bounding box center [710, 96] width 29 height 29
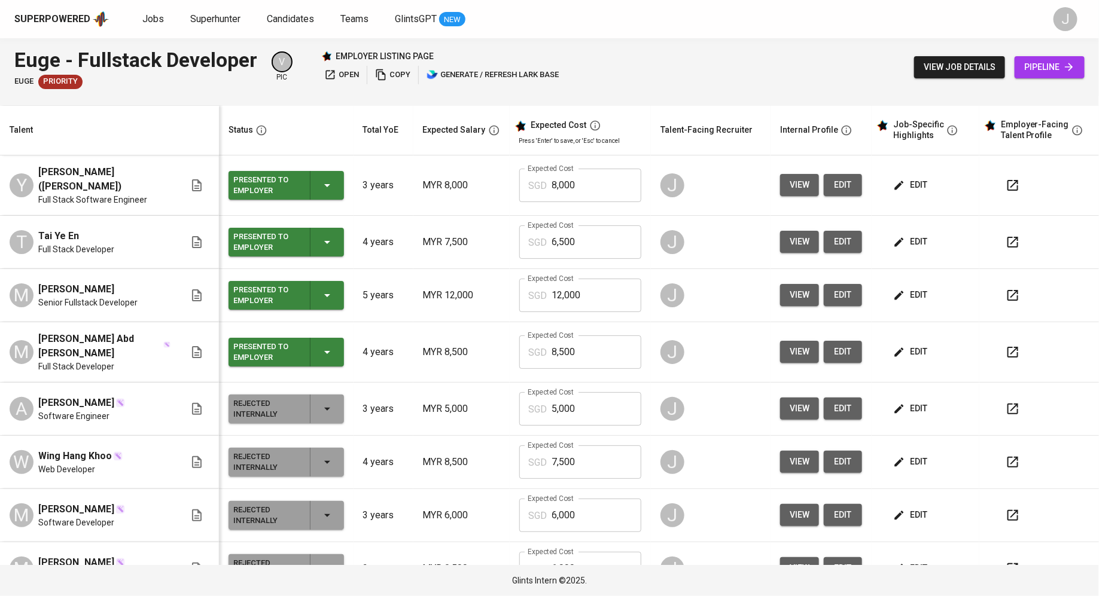
click at [1005, 182] on icon "button" at bounding box center [1012, 185] width 14 height 14
click at [565, 179] on input "8,000" at bounding box center [596, 185] width 89 height 33
click at [413, 140] on th "Expected Salary" at bounding box center [461, 131] width 96 height 50
click at [564, 178] on input "8,000" at bounding box center [596, 185] width 89 height 33
click at [908, 178] on span "edit" at bounding box center [911, 185] width 32 height 15
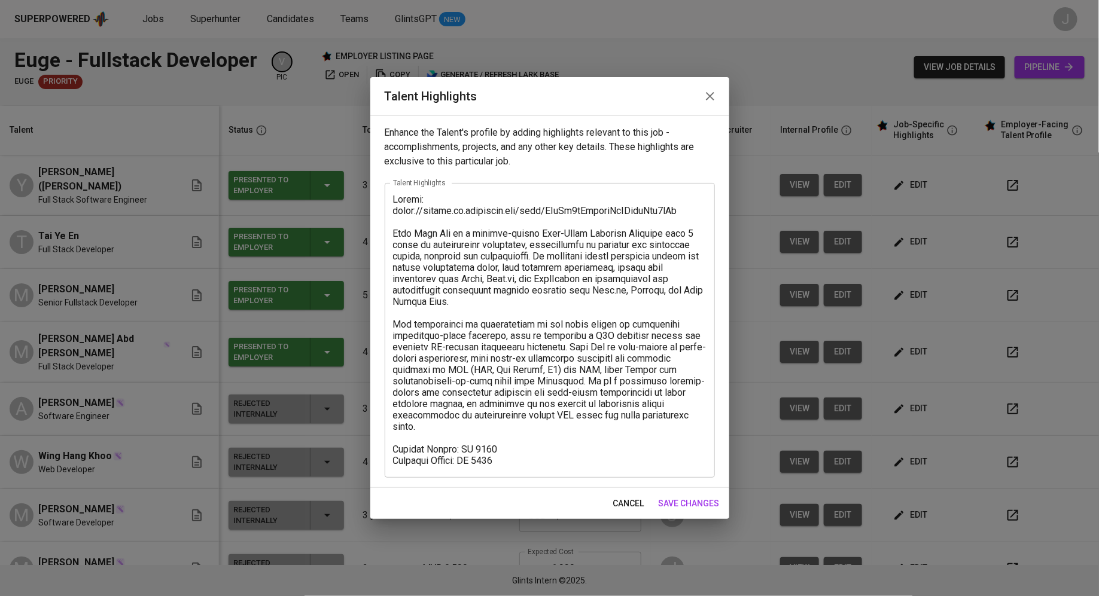
click at [612, 286] on textarea at bounding box center [549, 330] width 313 height 273
drag, startPoint x: 390, startPoint y: 196, endPoint x: 639, endPoint y: 211, distance: 249.8
click at [638, 211] on div "x Talent Highlights" at bounding box center [550, 330] width 330 height 295
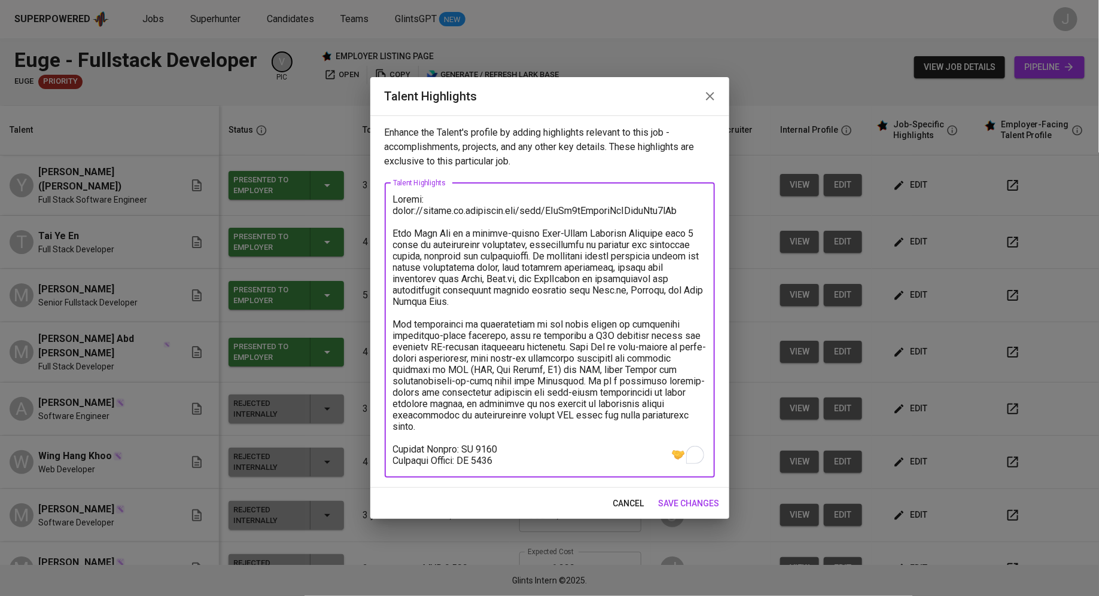
drag, startPoint x: 694, startPoint y: 216, endPoint x: 403, endPoint y: 167, distance: 296.0
click at [403, 167] on div "Enhance the Talent's profile by adding highlights relevant to this job - accomp…" at bounding box center [549, 301] width 359 height 373
click at [461, 282] on textarea "To enrich screen reader interactions, please activate Accessibility in Grammarl…" at bounding box center [549, 330] width 313 height 273
click at [469, 298] on textarea "To enrich screen reader interactions, please activate Accessibility in Grammarl…" at bounding box center [549, 330] width 313 height 273
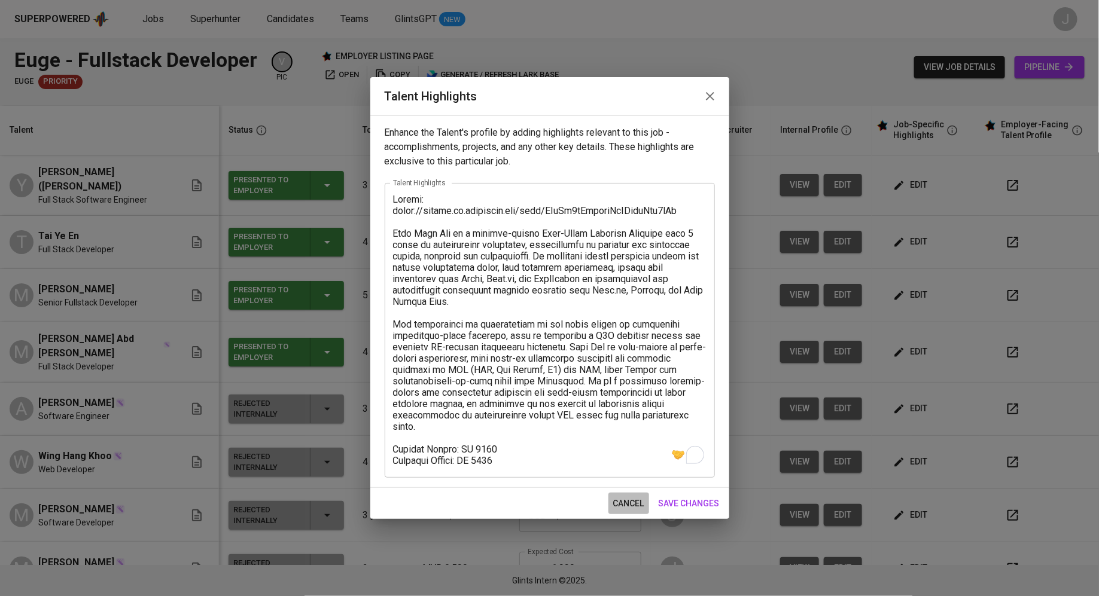
click at [616, 504] on span "cancel" at bounding box center [628, 503] width 31 height 15
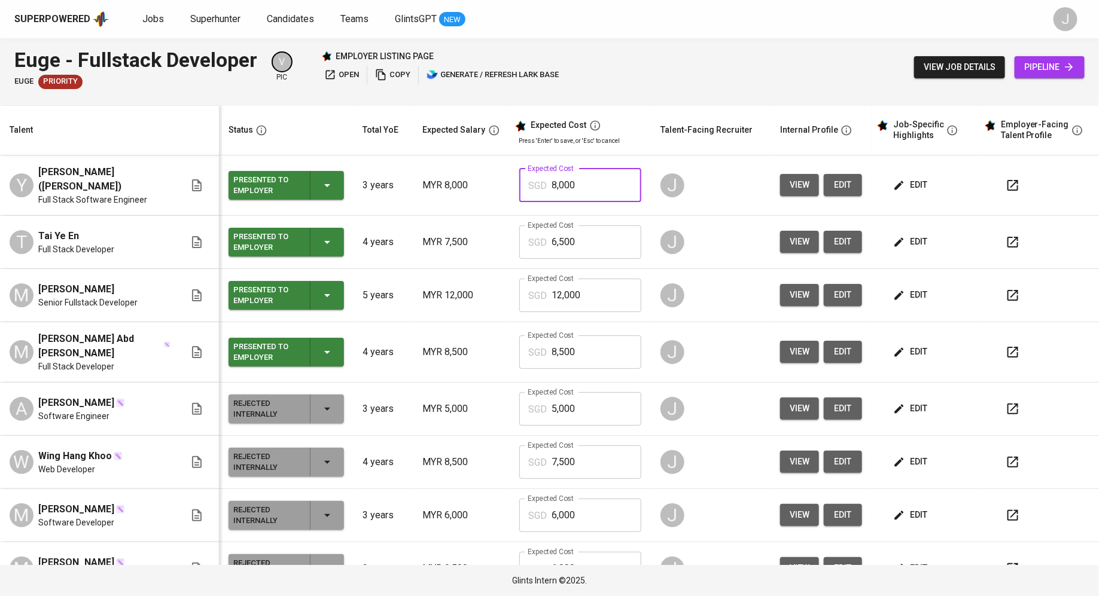
click at [583, 188] on input "8,000" at bounding box center [596, 185] width 89 height 33
click at [714, 216] on td "J" at bounding box center [711, 242] width 120 height 53
click at [565, 184] on input "8,000" at bounding box center [596, 185] width 89 height 33
click at [486, 148] on th "Expected Salary" at bounding box center [461, 131] width 96 height 50
click at [601, 188] on input "8,000" at bounding box center [596, 185] width 89 height 33
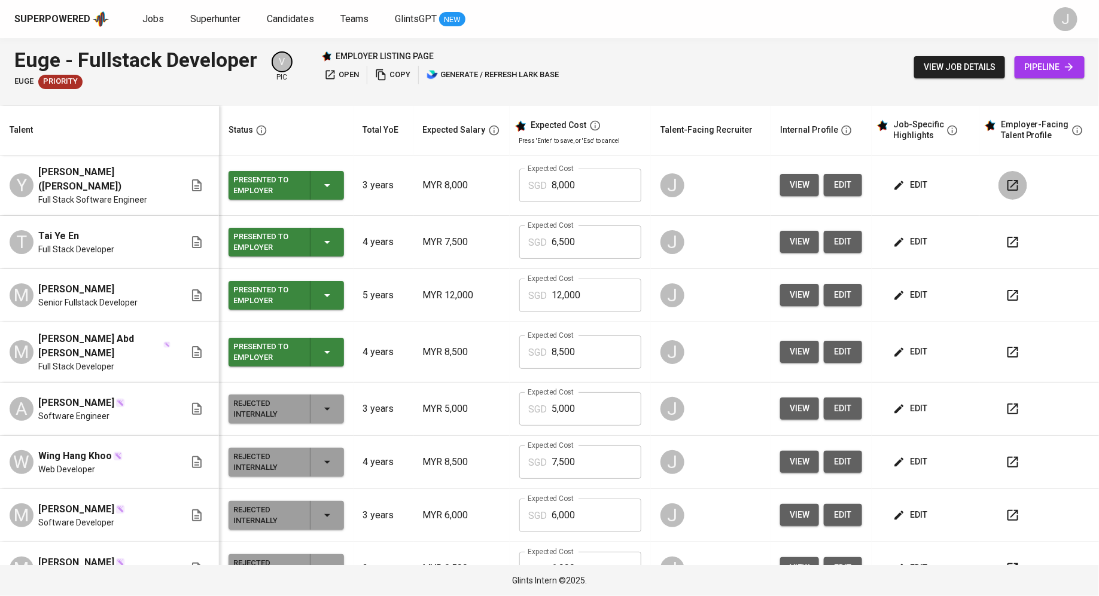
click at [1005, 178] on icon "button" at bounding box center [1012, 185] width 14 height 14
click at [893, 181] on icon "button" at bounding box center [899, 185] width 12 height 12
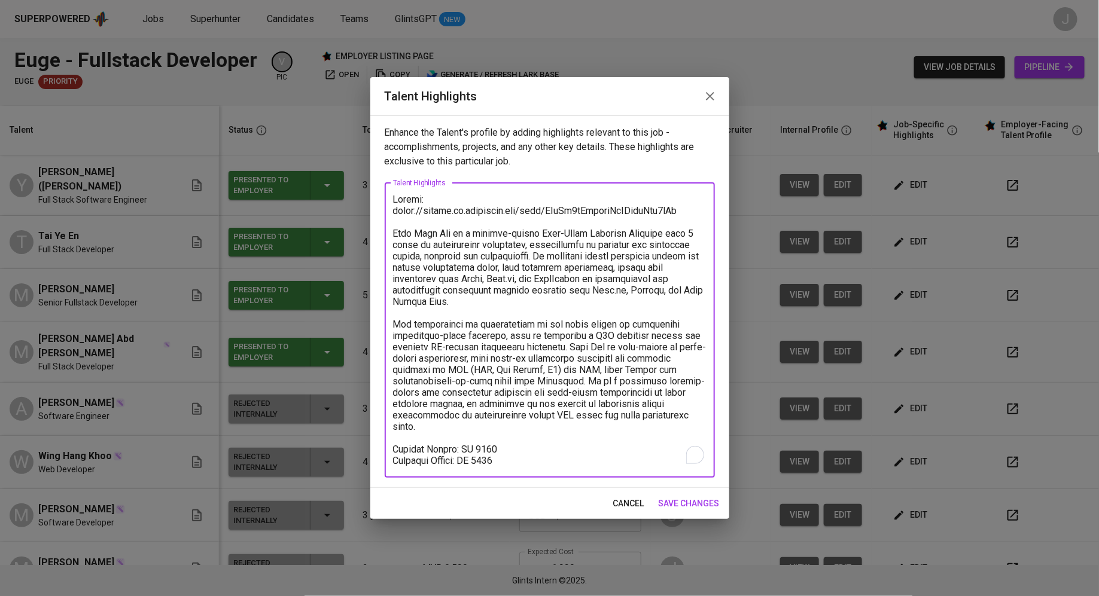
click at [517, 446] on textarea "To enrich screen reader interactions, please activate Accessibility in Grammarl…" at bounding box center [549, 330] width 313 height 273
type textarea "Resume: [URL][DOMAIN_NAME] [PERSON_NAME] is a results-driven Full-Stack Softwar…"
click at [676, 488] on div "cancel save changes" at bounding box center [549, 504] width 359 height 32
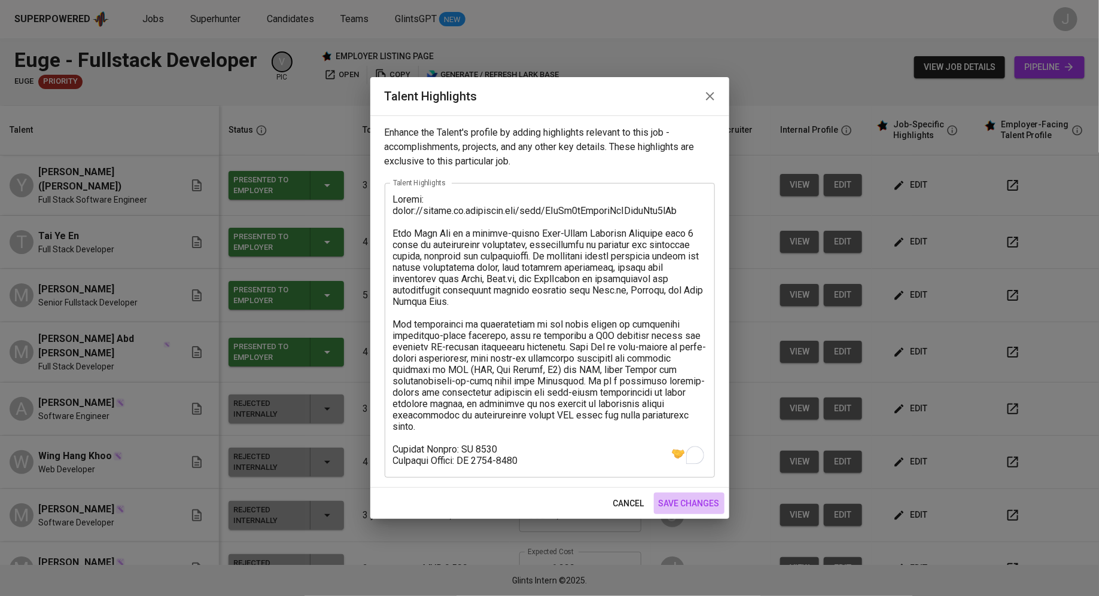
click at [676, 496] on span "save changes" at bounding box center [688, 503] width 61 height 15
